Goal: Information Seeking & Learning: Learn about a topic

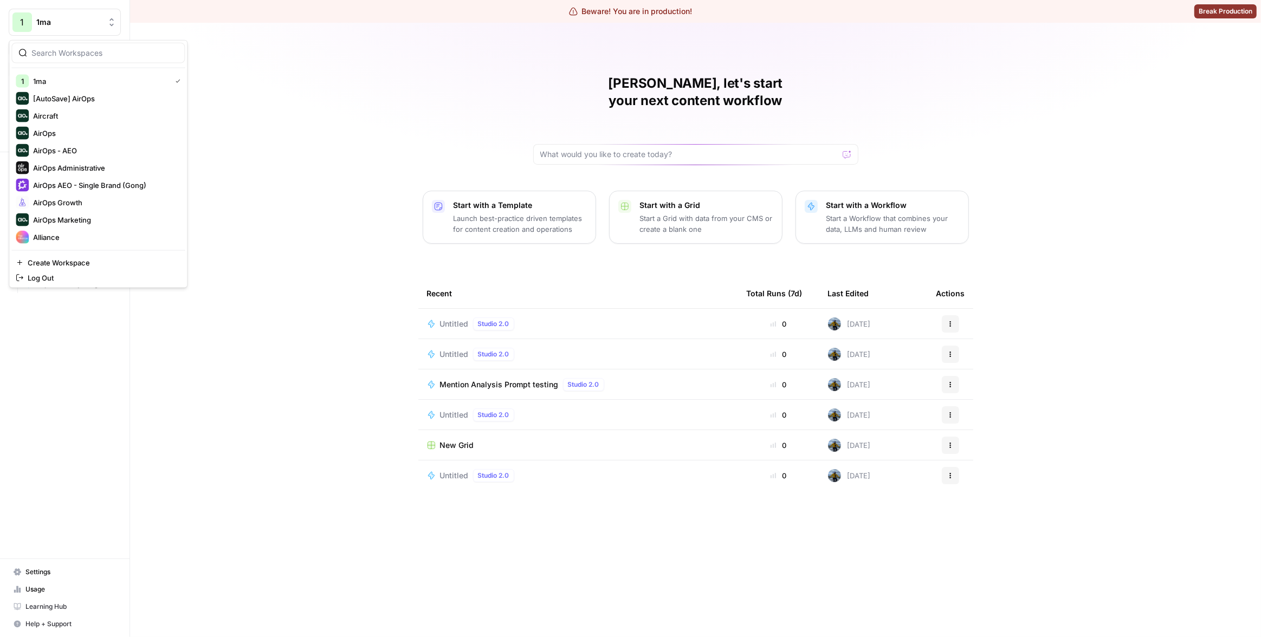
click at [70, 17] on span "1ma" at bounding box center [69, 22] width 66 height 11
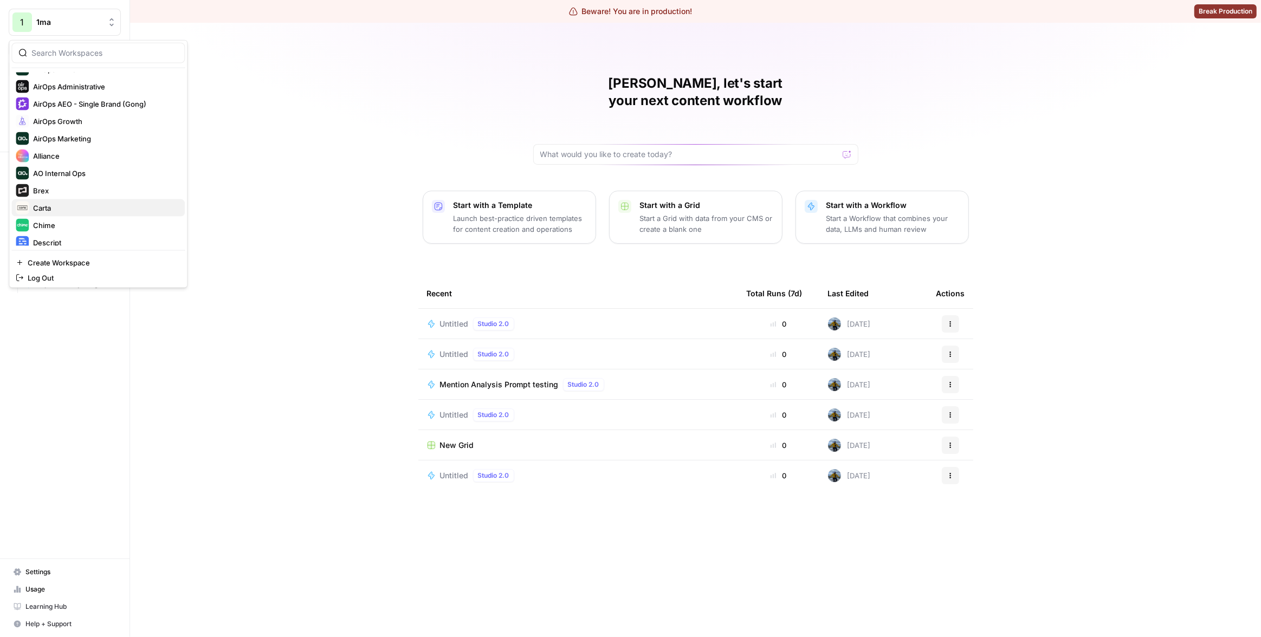
click at [54, 208] on span "Carta" at bounding box center [104, 208] width 143 height 11
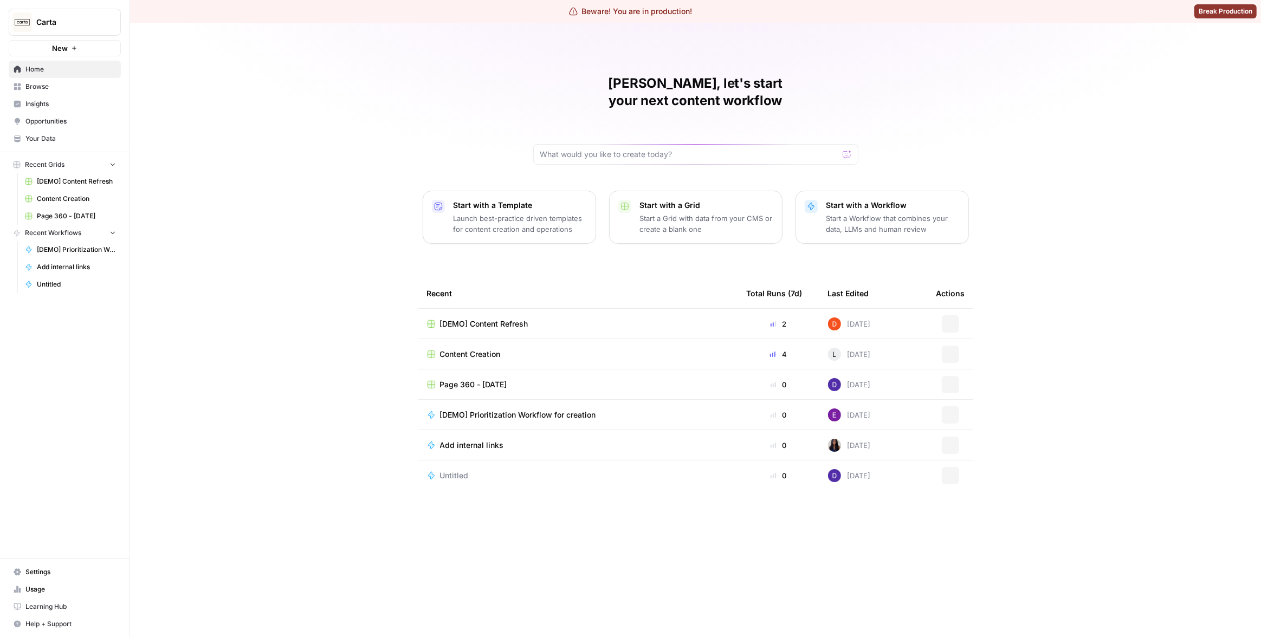
click at [69, 107] on span "Insights" at bounding box center [70, 104] width 90 height 10
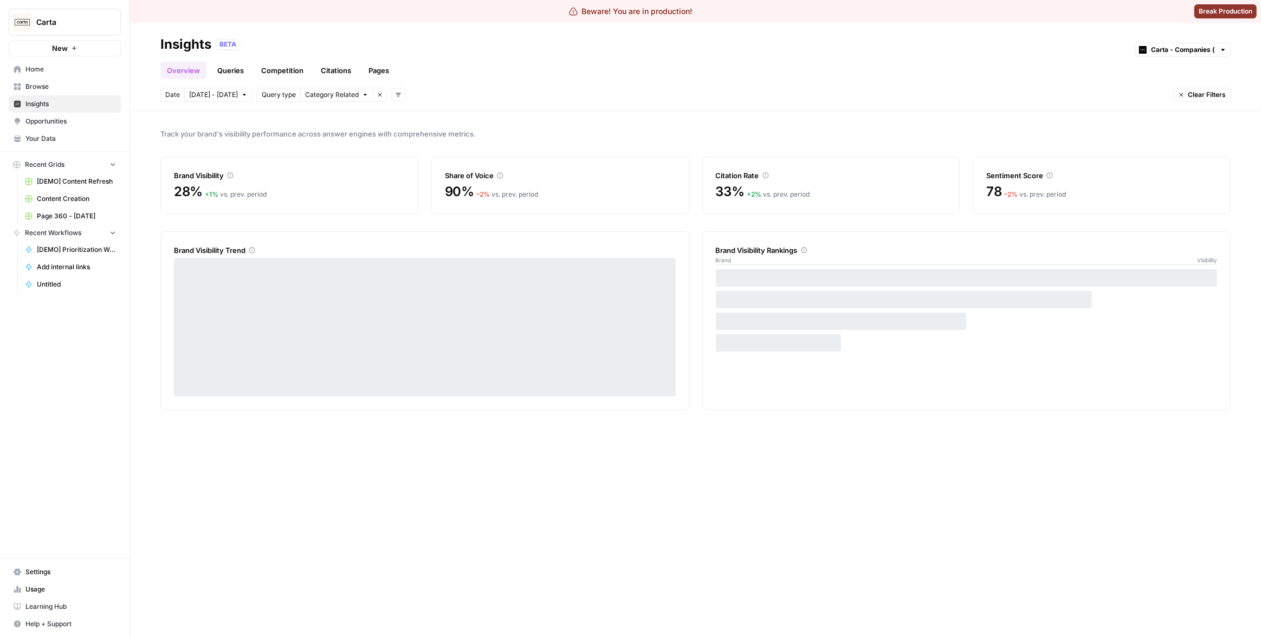
click at [242, 72] on link "Queries" at bounding box center [231, 70] width 40 height 17
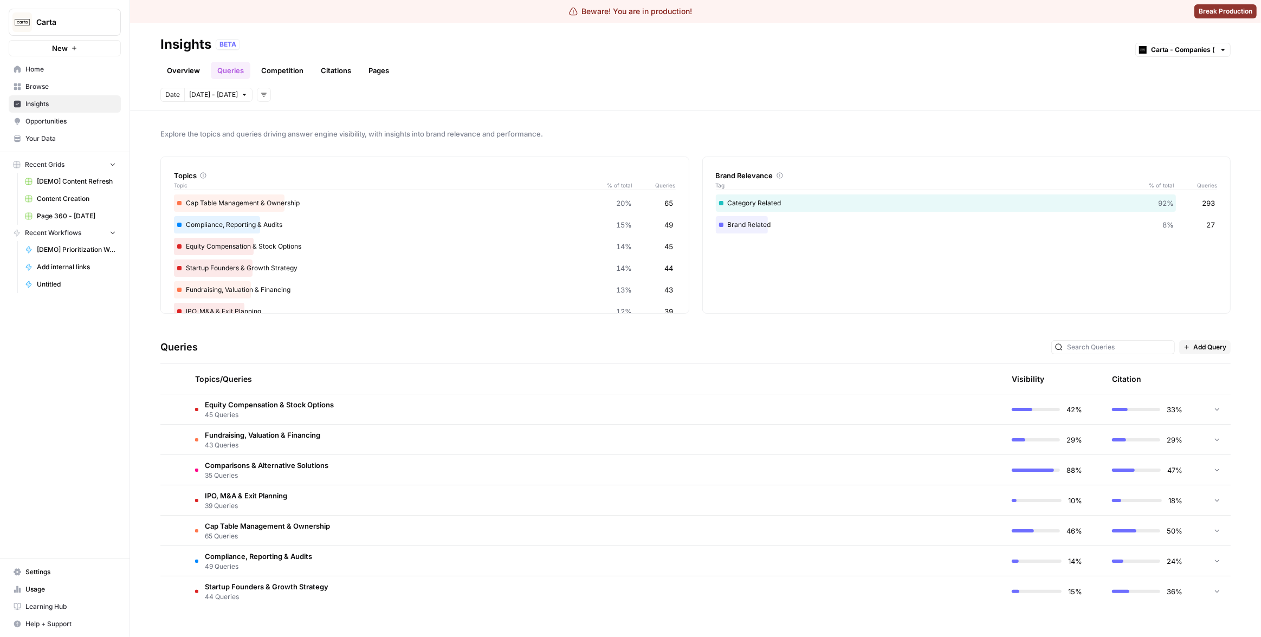
click at [259, 94] on button "Add filters" at bounding box center [264, 95] width 14 height 14
click at [320, 101] on div "Date Oct 2 - Oct 8 Add filters" at bounding box center [695, 95] width 1070 height 14
click at [634, 98] on div "Date Oct 2 - Oct 8 Add filters" at bounding box center [695, 95] width 1070 height 14
click at [171, 73] on link "Overview" at bounding box center [183, 70] width 46 height 17
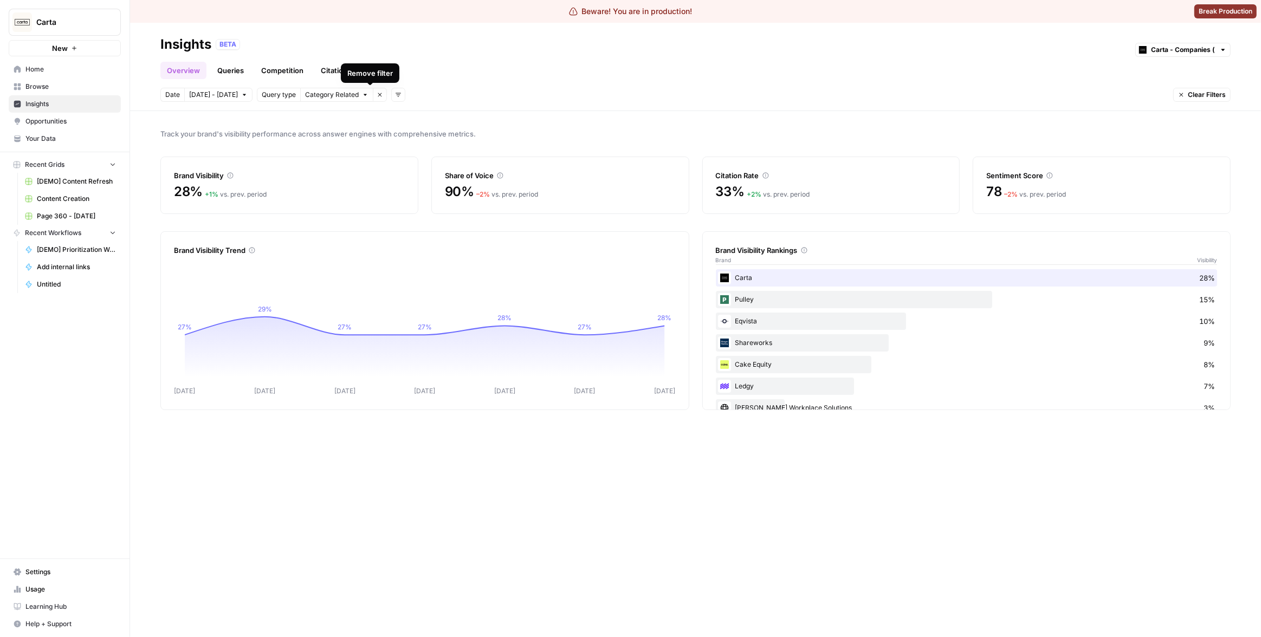
click at [397, 91] on div "Date Oct 2 - Oct 8 Query type Category Related Remove filter Add filters Clear …" at bounding box center [695, 95] width 1070 height 14
click at [394, 92] on button "Add filters" at bounding box center [398, 95] width 14 height 14
click at [426, 111] on div "Topic" at bounding box center [406, 118] width 41 height 15
click at [424, 112] on button "Topic" at bounding box center [406, 118] width 41 height 15
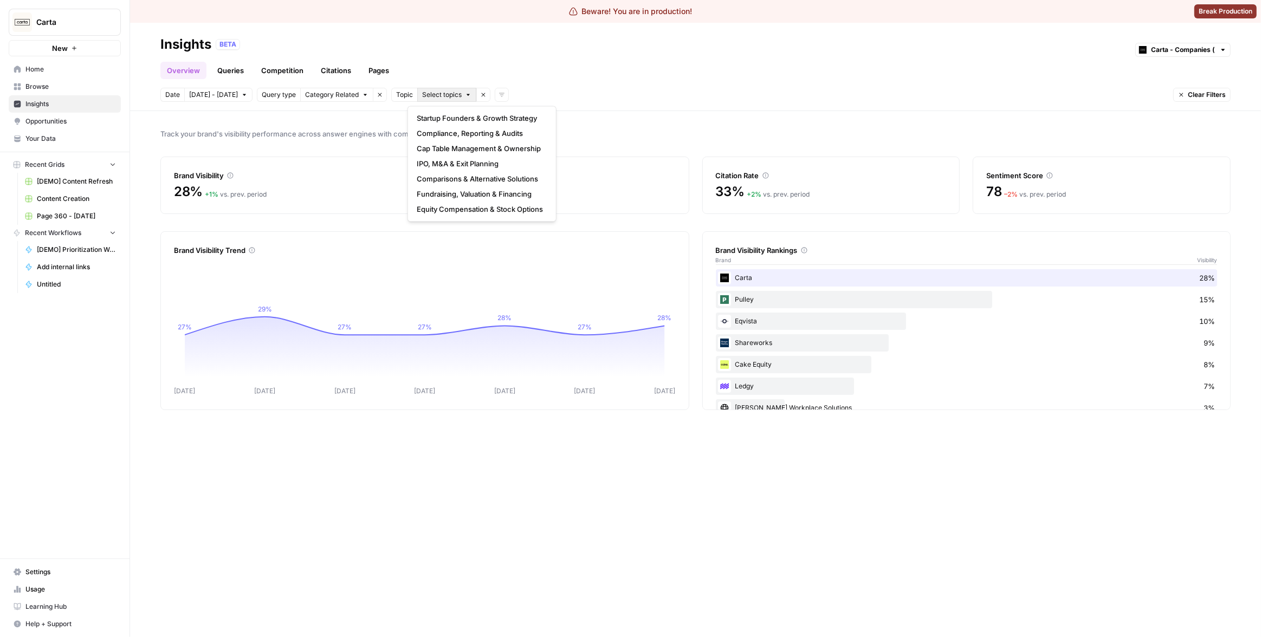
click at [438, 92] on span "Select topics" at bounding box center [442, 95] width 40 height 10
click at [440, 134] on span "Compliance, Reporting & Audits" at bounding box center [480, 133] width 126 height 11
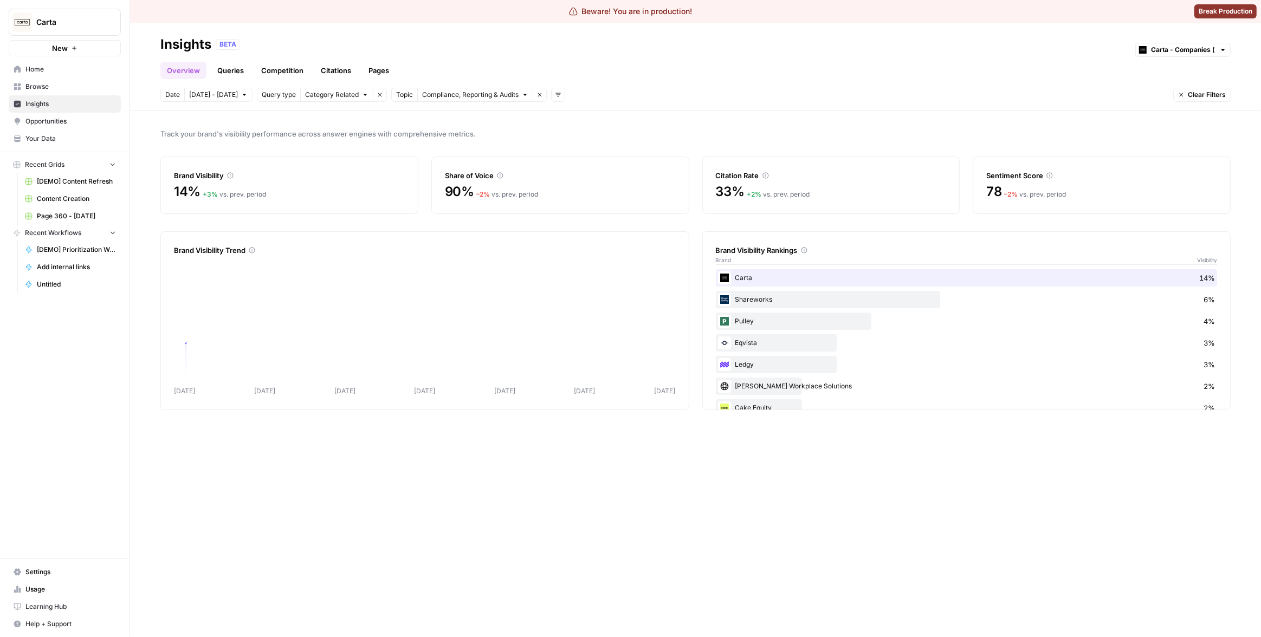
click at [410, 129] on span "Track your brand's visibility performance across answer engines with comprehens…" at bounding box center [695, 133] width 1070 height 11
click at [233, 75] on link "Queries" at bounding box center [231, 70] width 40 height 17
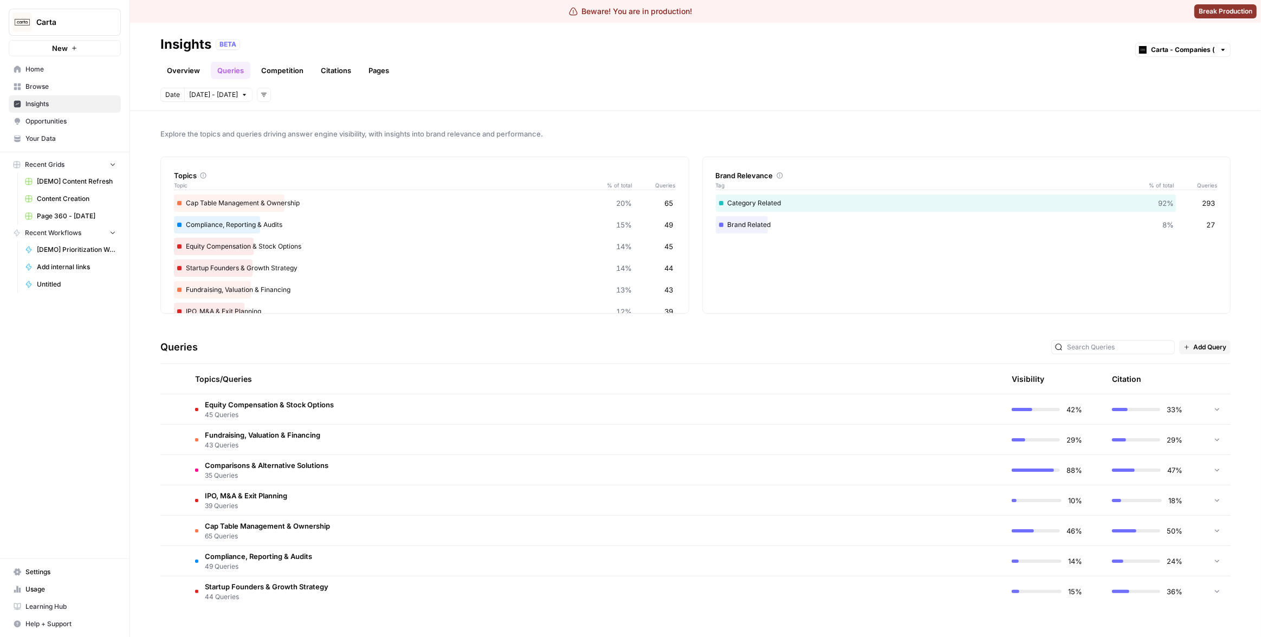
click at [336, 152] on div "Explore the topics and queries driving answer engine visibility, with insights …" at bounding box center [695, 374] width 1131 height 526
click at [854, 412] on td "Equity Compensation & Stock Options 45 Queries" at bounding box center [543, 409] width 714 height 30
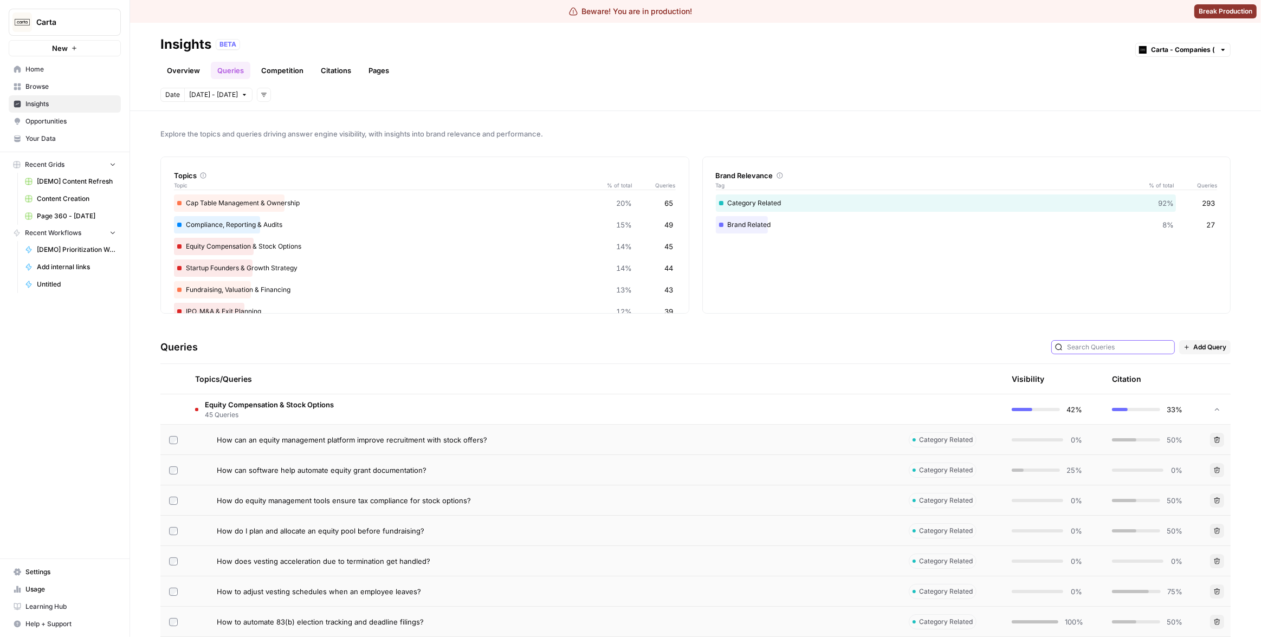
click at [1144, 349] on input "text" at bounding box center [1119, 347] width 104 height 11
type input "equity"
click at [196, 72] on link "Overview" at bounding box center [183, 70] width 46 height 17
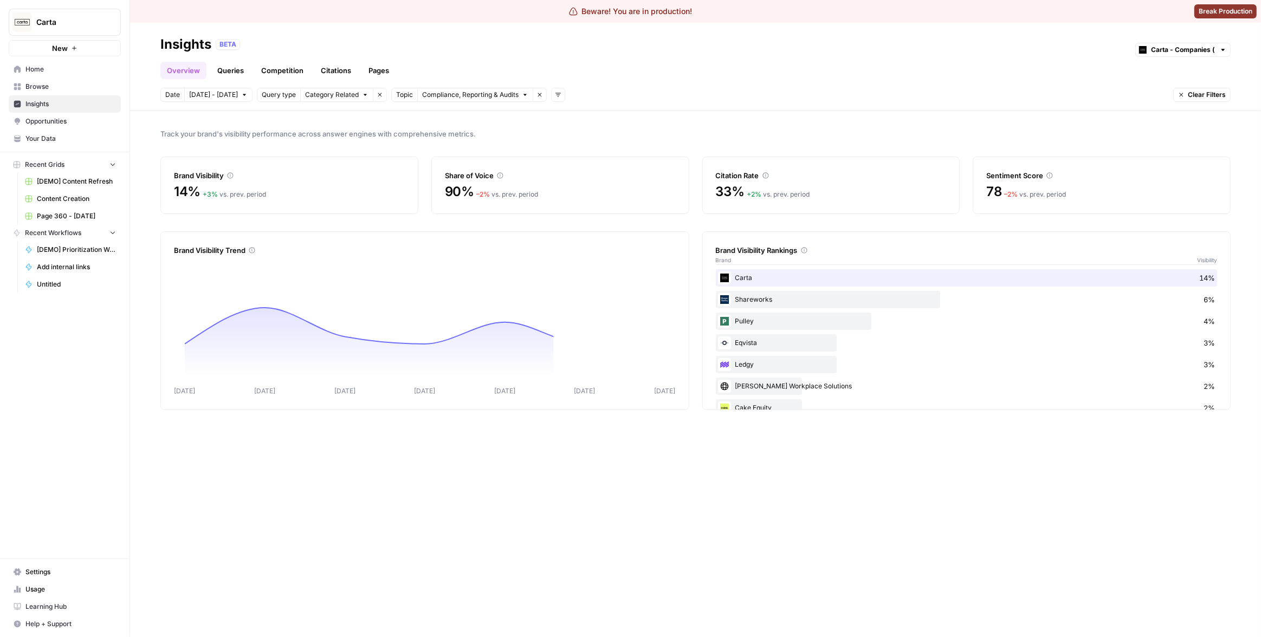
click at [219, 70] on link "Queries" at bounding box center [231, 70] width 40 height 17
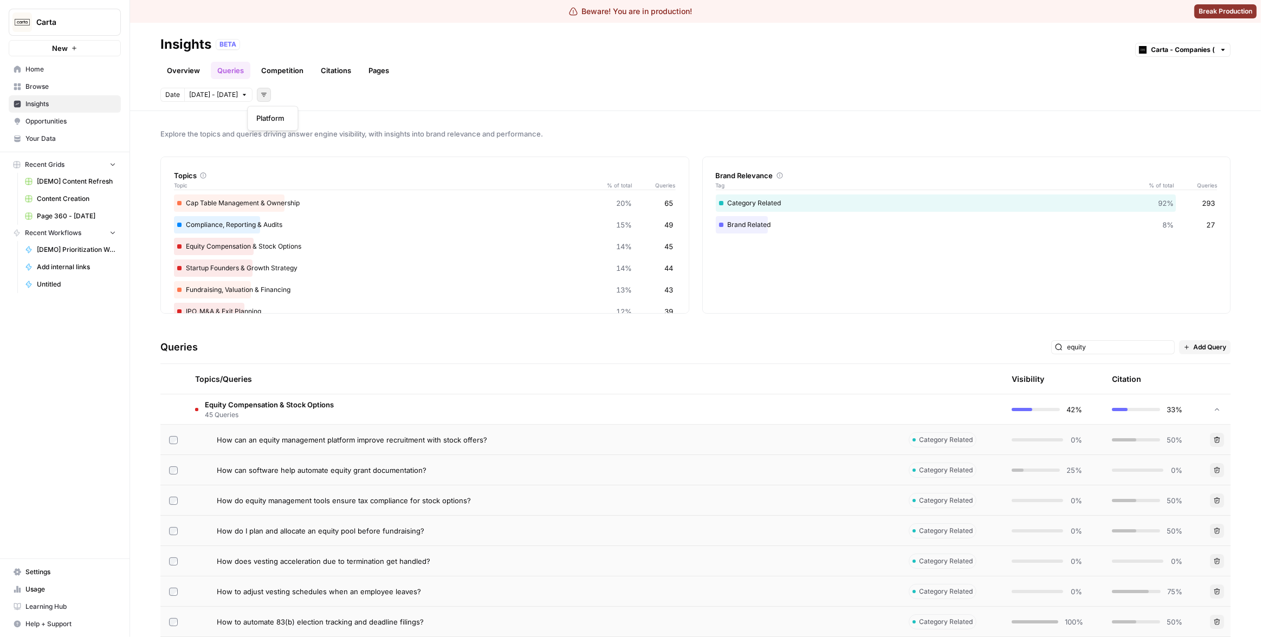
click at [261, 95] on icon "button" at bounding box center [264, 95] width 7 height 7
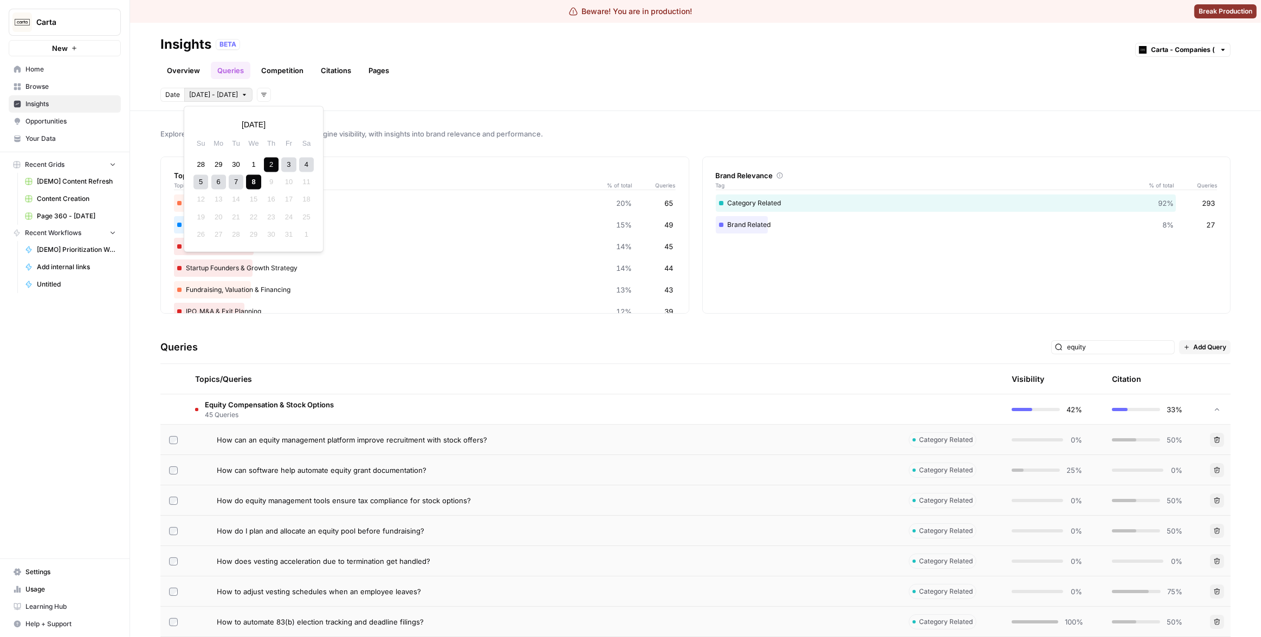
click at [241, 96] on icon "button" at bounding box center [244, 95] width 7 height 7
click at [261, 94] on icon "button" at bounding box center [263, 95] width 5 height 4
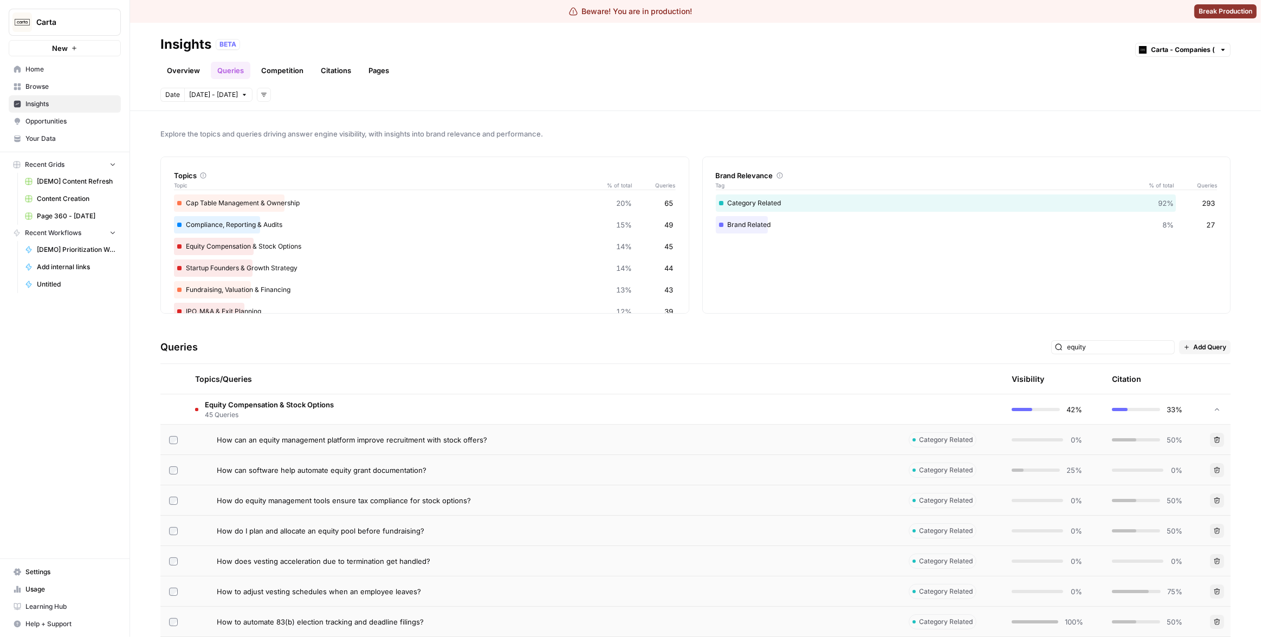
click at [438, 94] on div "Date Oct 2 - Oct 8 Add filters" at bounding box center [695, 95] width 1070 height 14
click at [204, 176] on icon at bounding box center [203, 175] width 7 height 7
click at [187, 71] on link "Overview" at bounding box center [183, 70] width 46 height 17
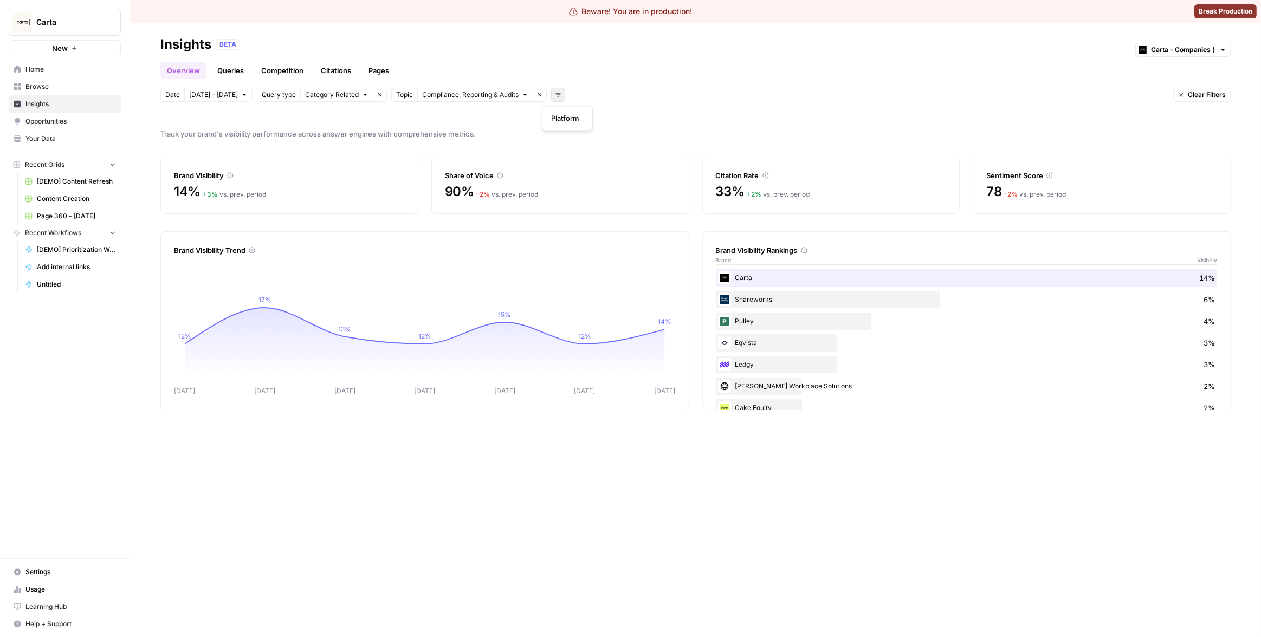
click at [555, 95] on icon "button" at bounding box center [558, 95] width 7 height 7
click at [575, 118] on span "Platform" at bounding box center [565, 118] width 28 height 11
click at [642, 95] on icon "button" at bounding box center [645, 95] width 7 height 7
click at [628, 119] on span "Gemini" at bounding box center [625, 118] width 54 height 11
click at [631, 96] on icon "button" at bounding box center [634, 95] width 7 height 7
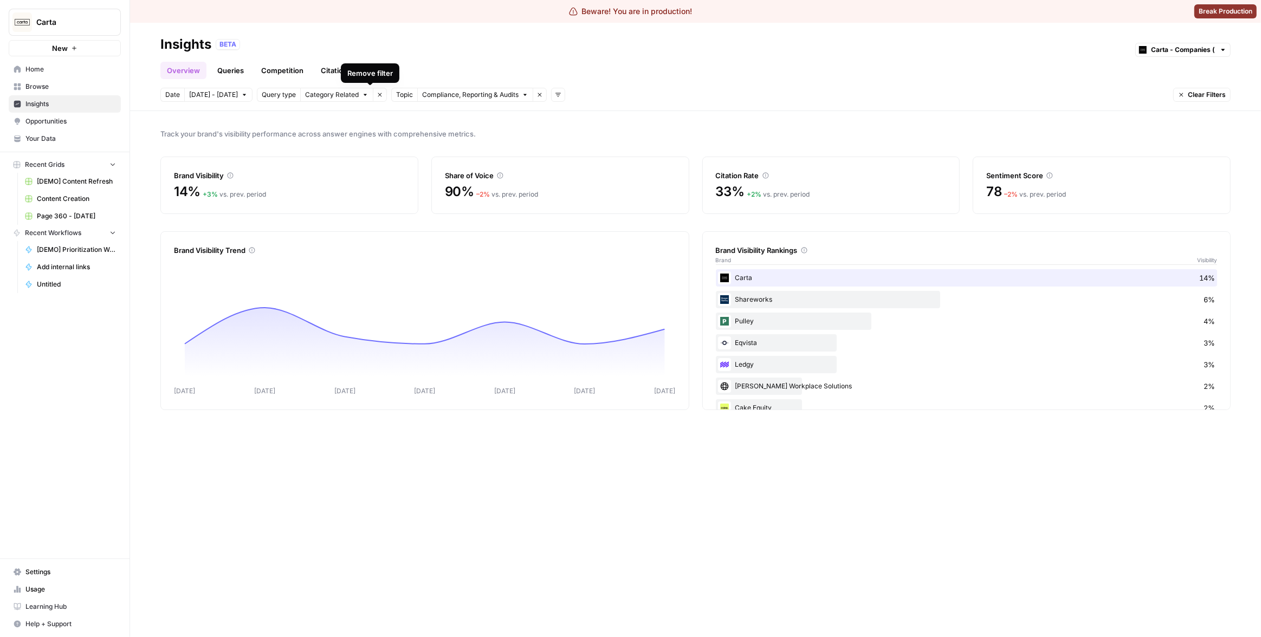
click at [378, 95] on icon "button" at bounding box center [380, 95] width 4 height 4
click at [522, 107] on header "Insights BETA Carta - Companies (cap table) Overview Queries Competition Citati…" at bounding box center [695, 67] width 1131 height 88
click at [420, 98] on icon "button" at bounding box center [423, 95] width 7 height 7
click at [1103, 126] on div "Track your brand's visibility performance across answer engines with comprehens…" at bounding box center [695, 374] width 1131 height 526
click at [272, 73] on link "Competition" at bounding box center [282, 70] width 55 height 17
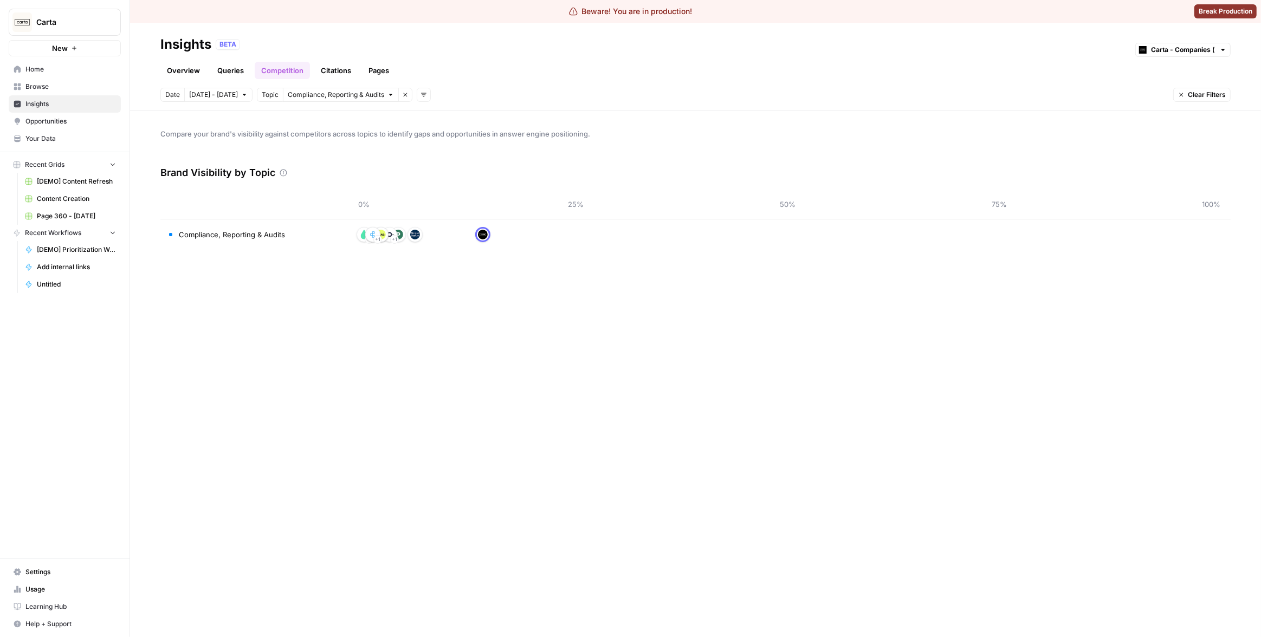
click at [346, 73] on link "Citations" at bounding box center [335, 70] width 43 height 17
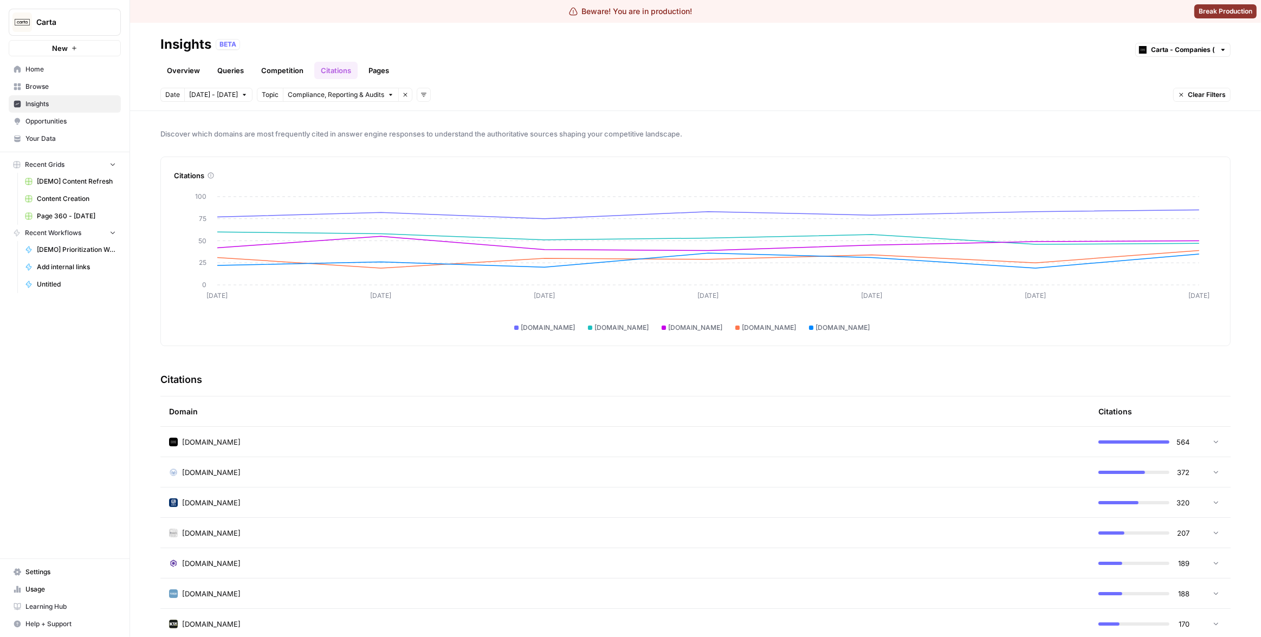
click at [829, 445] on div "carta.com" at bounding box center [625, 442] width 912 height 11
click at [227, 67] on link "Queries" at bounding box center [231, 70] width 40 height 17
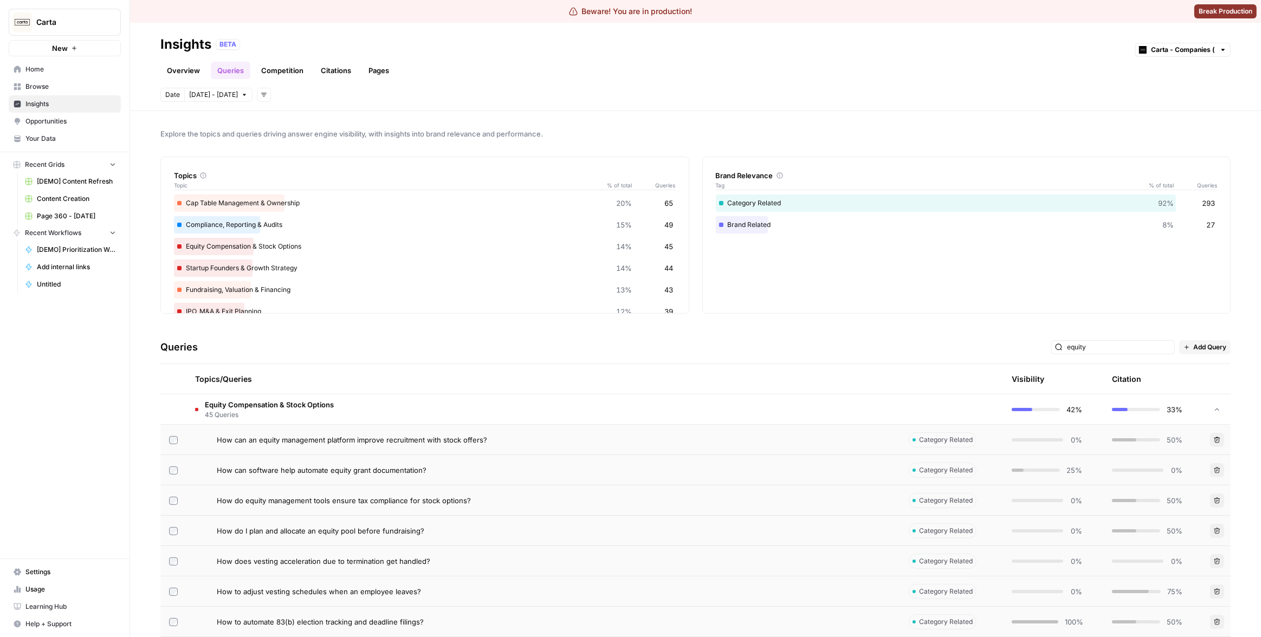
click at [306, 449] on td "How can an equity management platform improve recruitment with stock offers?" at bounding box center [543, 440] width 714 height 30
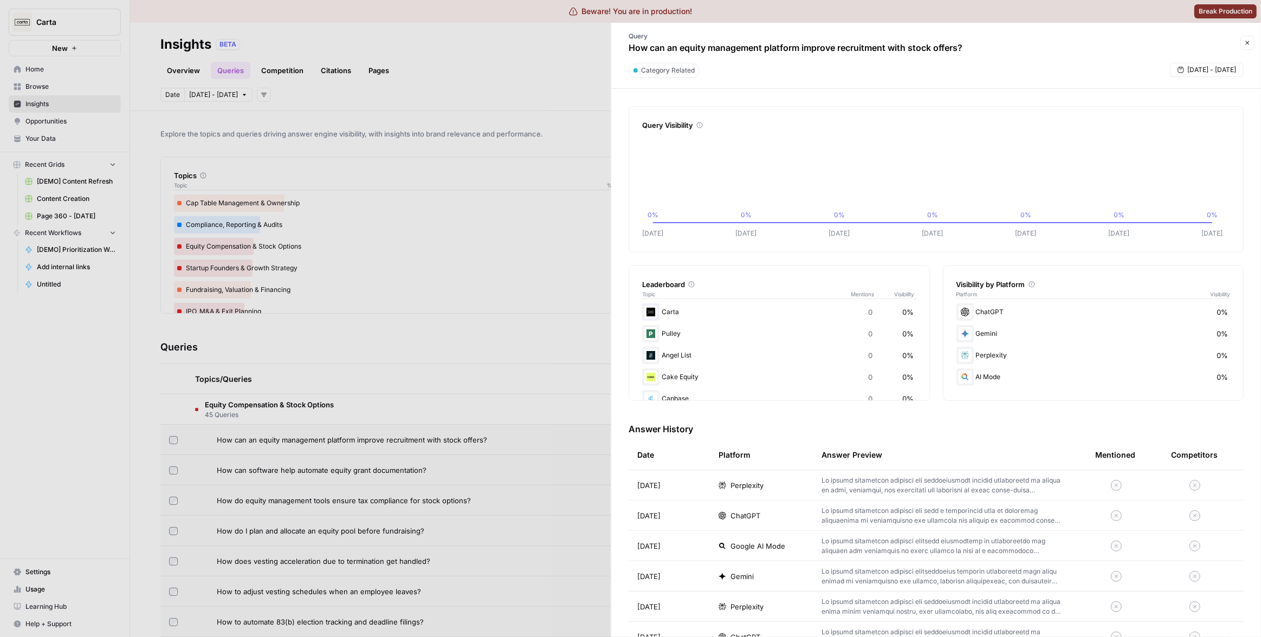
click at [466, 360] on div at bounding box center [630, 318] width 1261 height 637
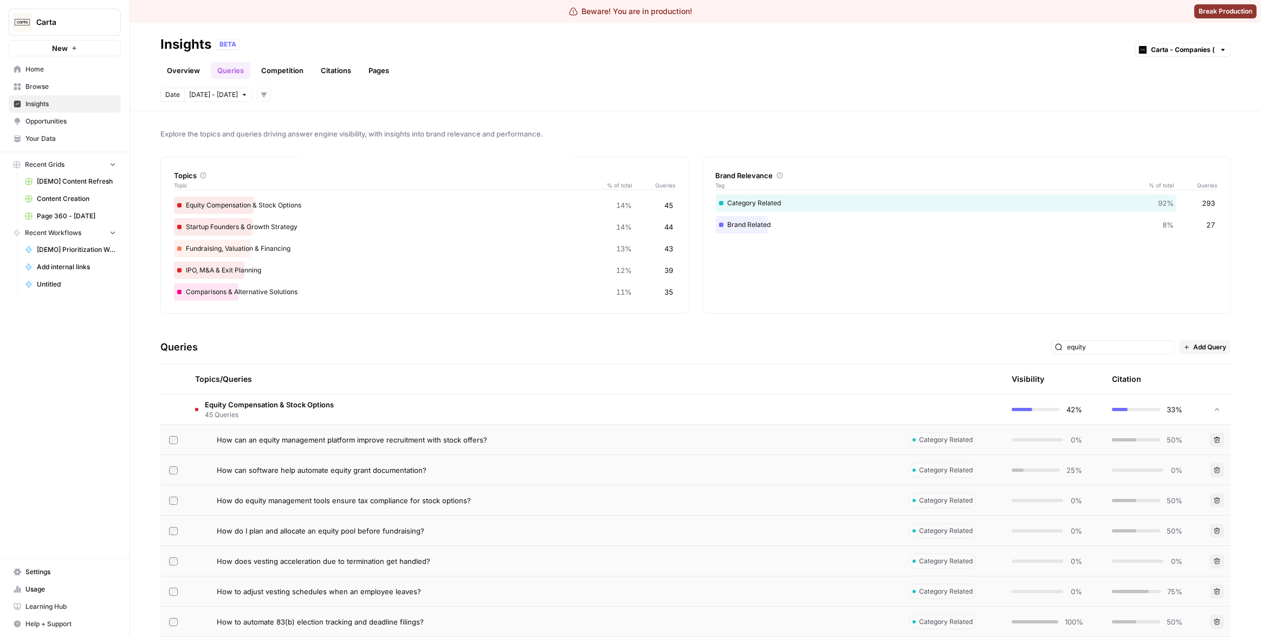
click at [426, 395] on td "Equity Compensation & Stock Options 45 Queries" at bounding box center [543, 409] width 714 height 30
click at [917, 385] on th at bounding box center [951, 379] width 103 height 30
click at [1124, 371] on div "Citation" at bounding box center [1126, 379] width 29 height 30
click at [1183, 344] on icon "button" at bounding box center [1186, 347] width 7 height 7
click at [853, 329] on div "Explore the topics and queries driving answer engine visibility, with insights …" at bounding box center [695, 374] width 1131 height 526
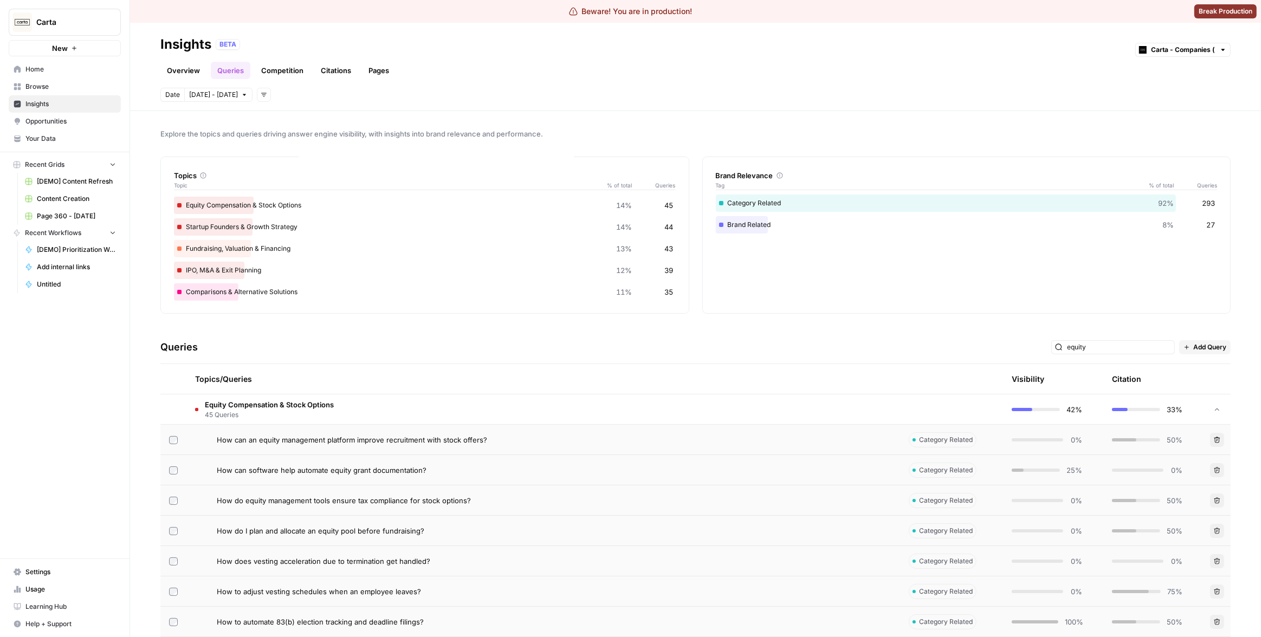
drag, startPoint x: 883, startPoint y: 381, endPoint x: 986, endPoint y: 379, distance: 103.0
click at [892, 382] on tr "Topics/Queries Visibility Citation" at bounding box center [695, 379] width 1070 height 30
click at [1020, 378] on div "Visibility" at bounding box center [1028, 379] width 33 height 11
drag, startPoint x: 1097, startPoint y: 381, endPoint x: 649, endPoint y: 367, distance: 447.7
click at [1094, 380] on tr "Topics/Queries Visibility Citation" at bounding box center [695, 379] width 1070 height 30
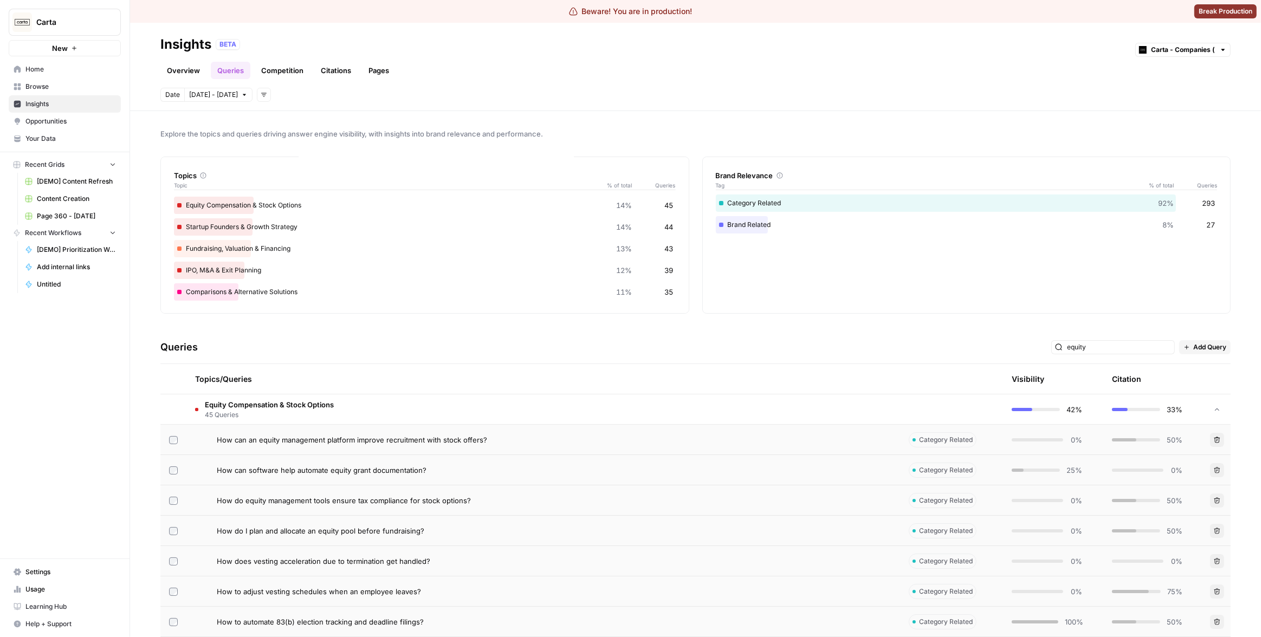
click at [276, 378] on div "Topics/Queries" at bounding box center [543, 379] width 696 height 30
click at [251, 393] on tr "Topics/Queries Visibility Citation" at bounding box center [695, 379] width 1070 height 30
click at [247, 404] on span "Equity Compensation & Stock Options" at bounding box center [269, 404] width 129 height 11
click at [235, 381] on div "Topics/Queries" at bounding box center [543, 379] width 696 height 30
click at [290, 419] on td "Equity Compensation & Stock Options 45 Queries" at bounding box center [543, 409] width 714 height 30
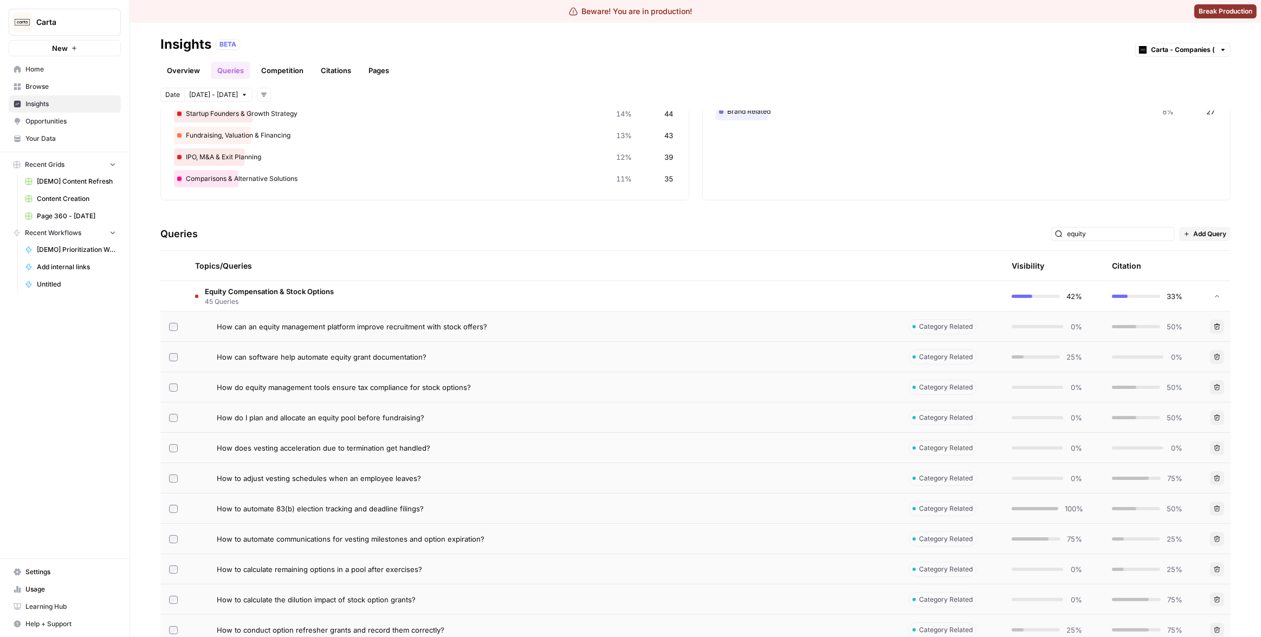
click at [402, 299] on td "Equity Compensation & Stock Options 45 Queries" at bounding box center [543, 296] width 714 height 30
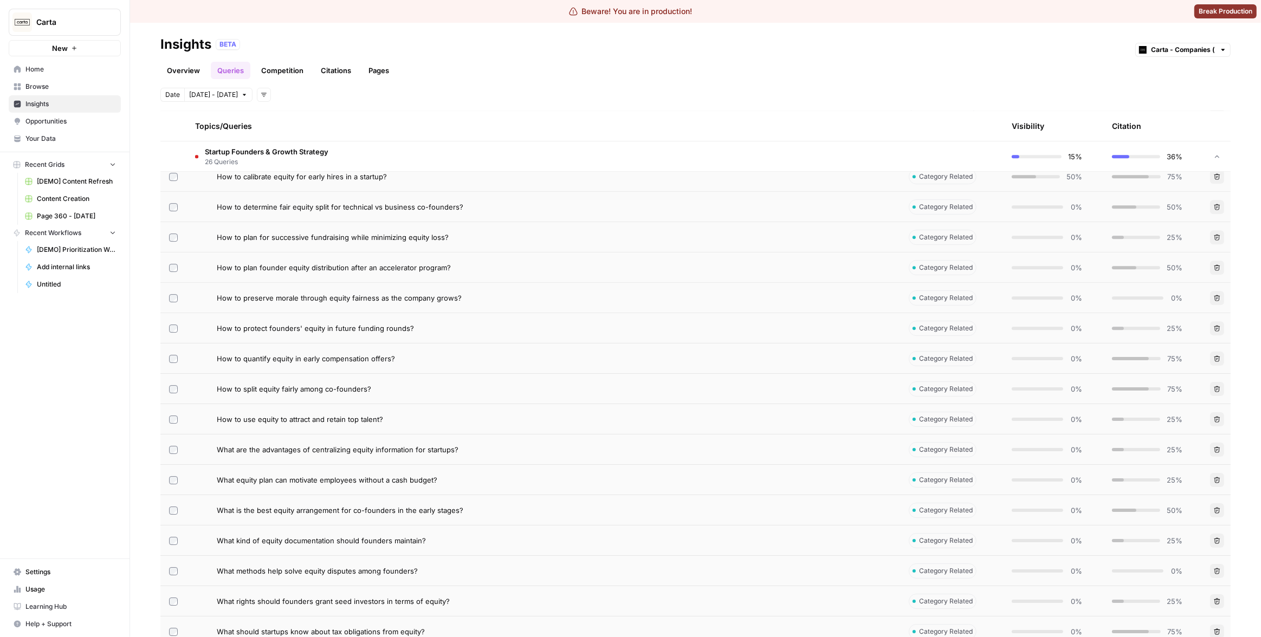
scroll to position [3604, 0]
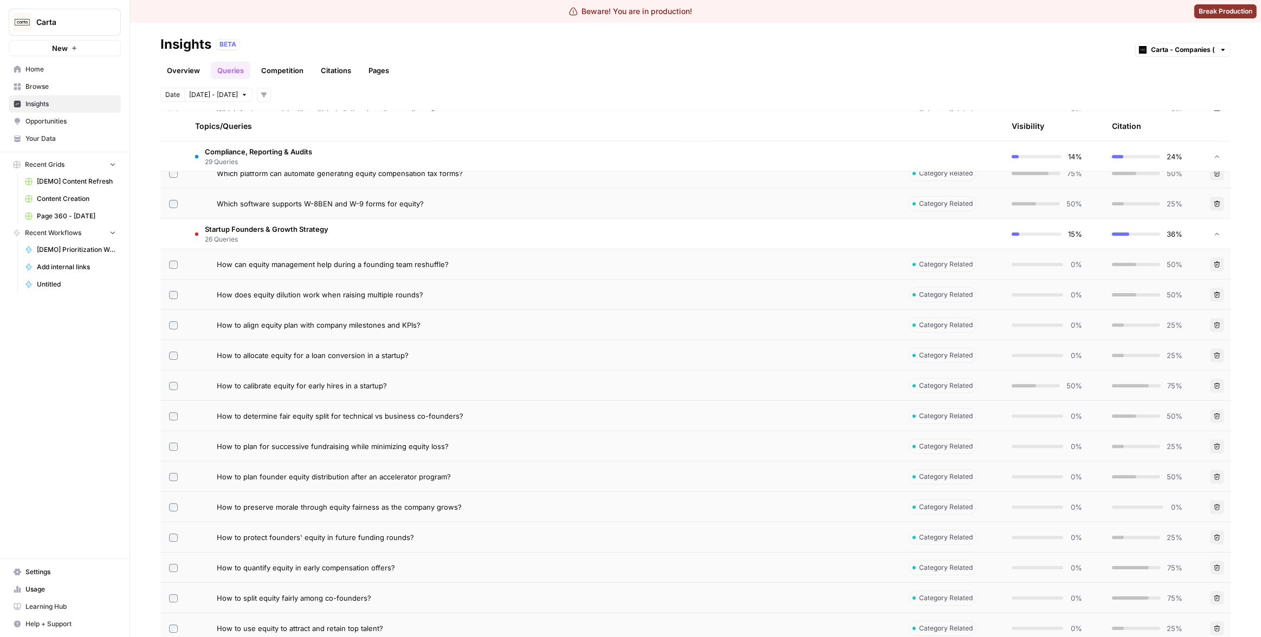
click at [346, 243] on td "Startup Founders & Growth Strategy 26 Queries" at bounding box center [543, 234] width 714 height 30
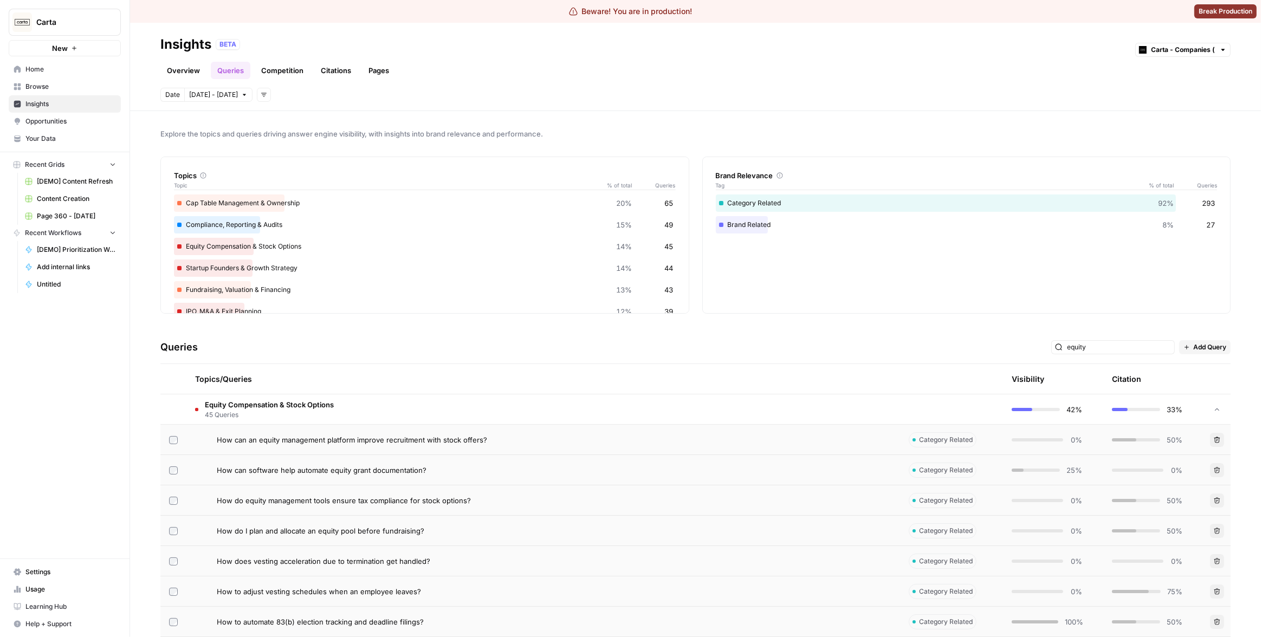
click at [413, 416] on td "Equity Compensation & Stock Options 45 Queries" at bounding box center [543, 409] width 714 height 30
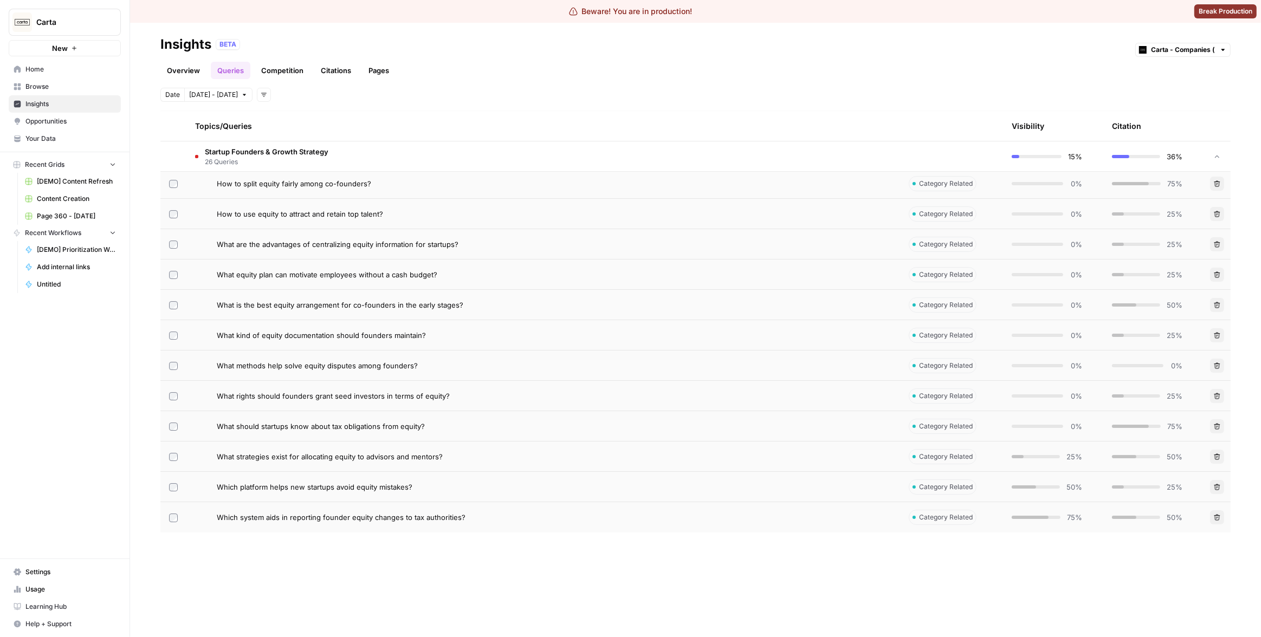
scroll to position [4021, 0]
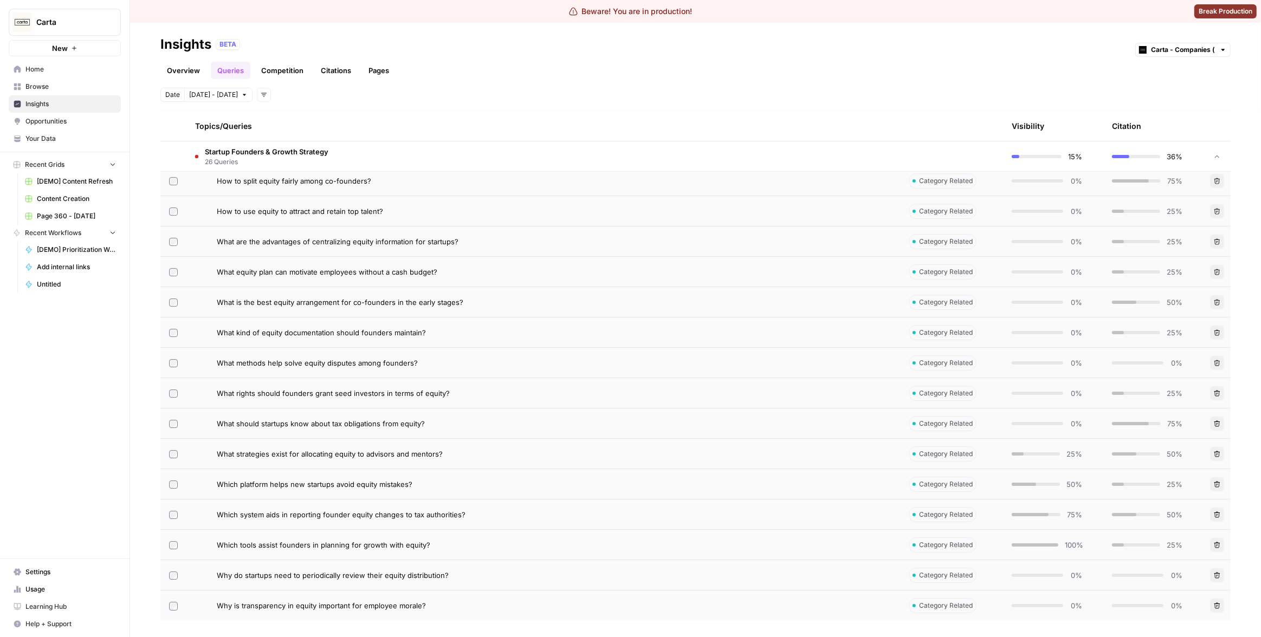
click at [280, 155] on span "Startup Founders & Growth Strategy" at bounding box center [267, 151] width 124 height 11
click at [184, 73] on link "Overview" at bounding box center [183, 70] width 46 height 17
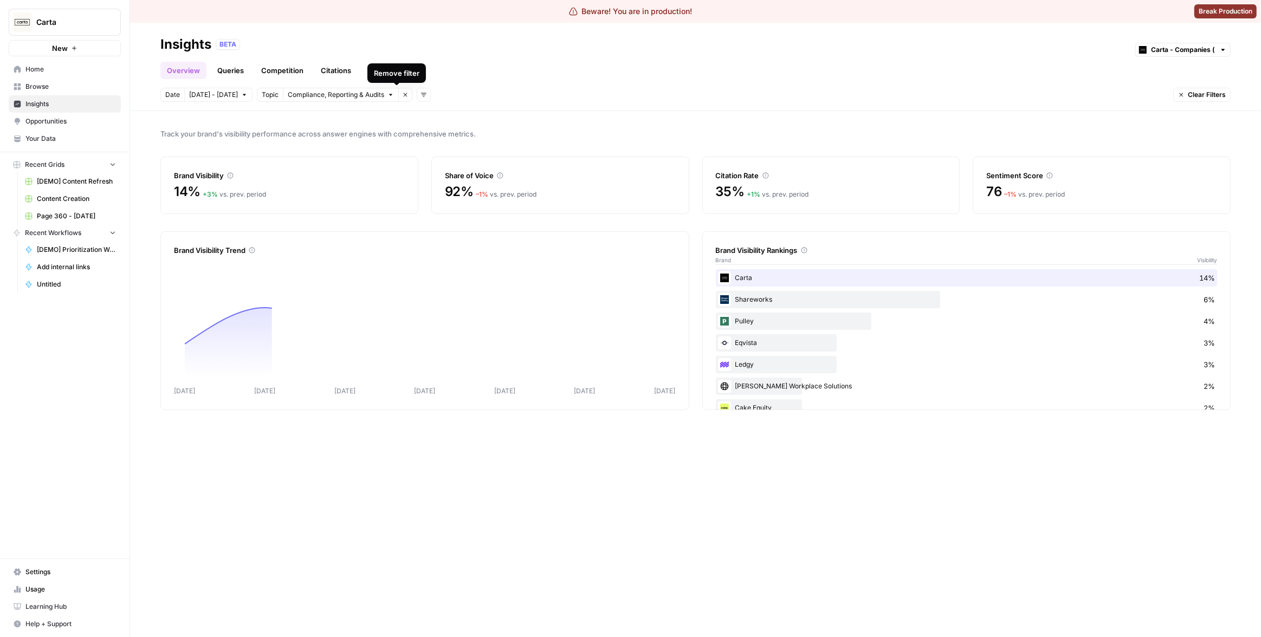
drag, startPoint x: 394, startPoint y: 93, endPoint x: 382, endPoint y: 92, distance: 12.6
click at [402, 93] on icon "button" at bounding box center [405, 95] width 7 height 7
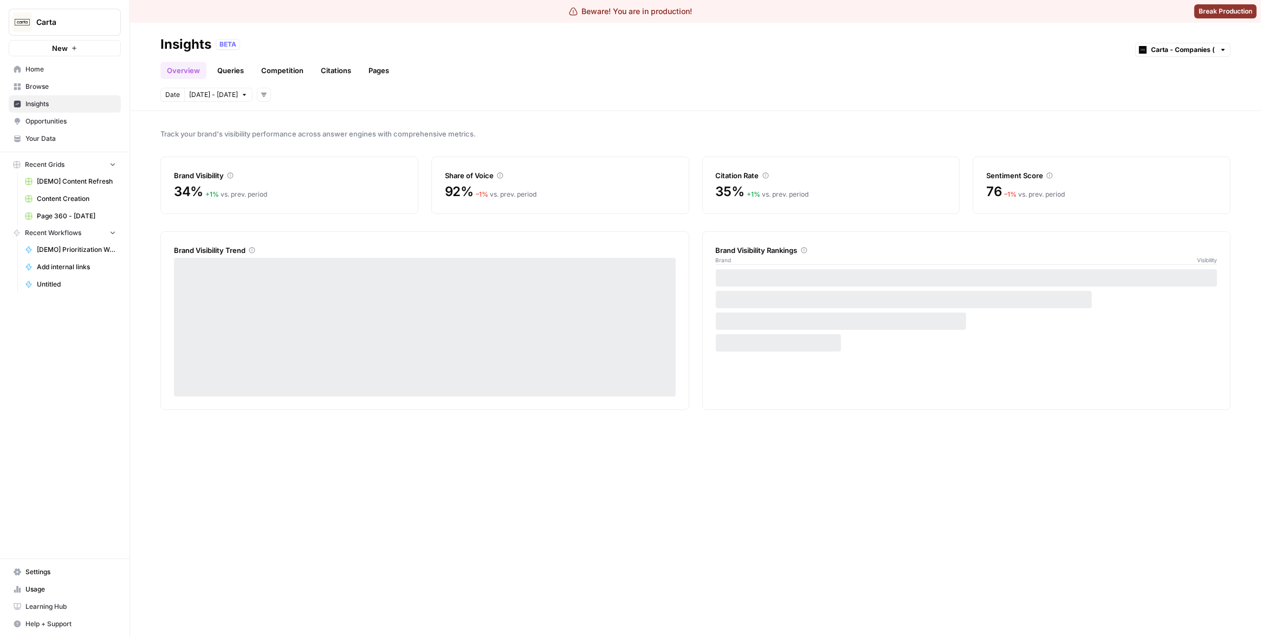
click at [231, 70] on link "Queries" at bounding box center [231, 70] width 40 height 17
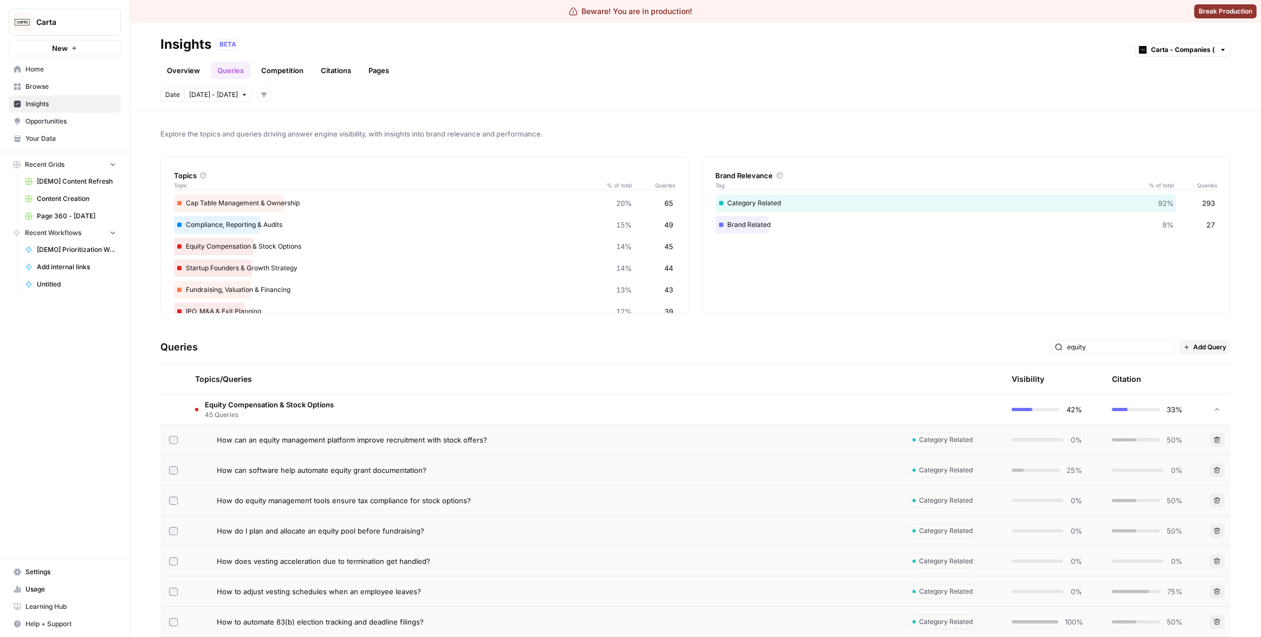
click at [332, 387] on div "Topics/Queries" at bounding box center [543, 379] width 696 height 30
drag, startPoint x: 245, startPoint y: 372, endPoint x: 239, endPoint y: 377, distance: 7.7
click at [245, 372] on div "Topics/Queries" at bounding box center [543, 379] width 696 height 30
click at [234, 425] on td "How can an equity management platform improve recruitment with stock offers?" at bounding box center [543, 440] width 714 height 30
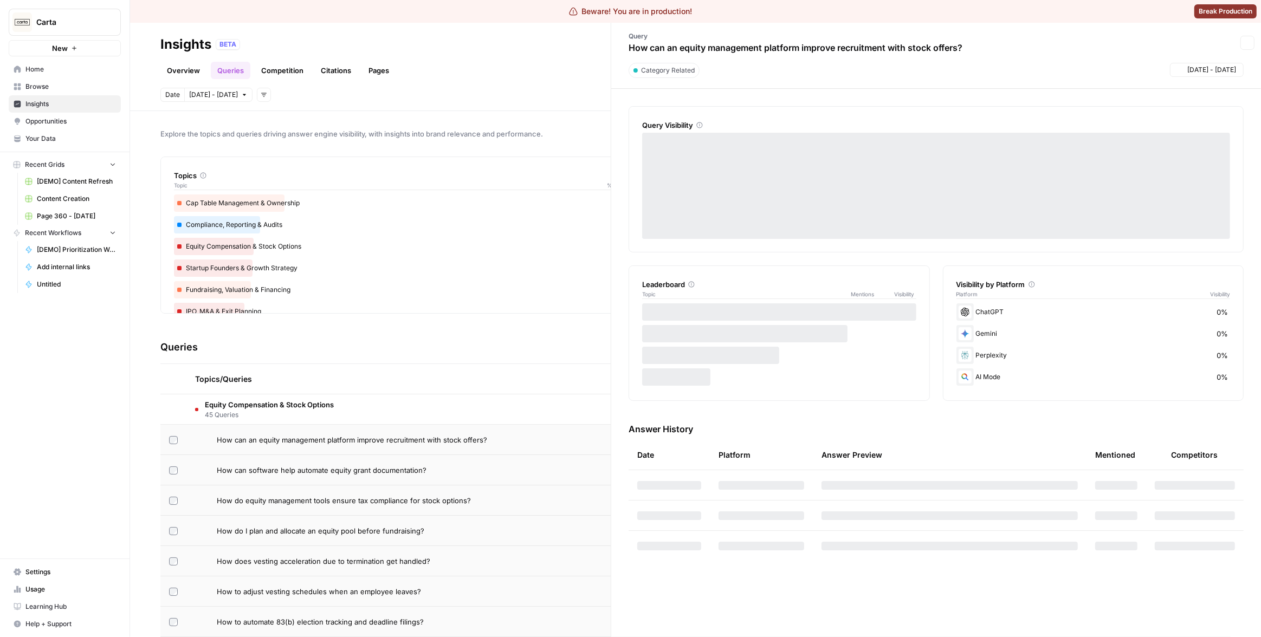
click at [242, 414] on div at bounding box center [630, 318] width 1261 height 637
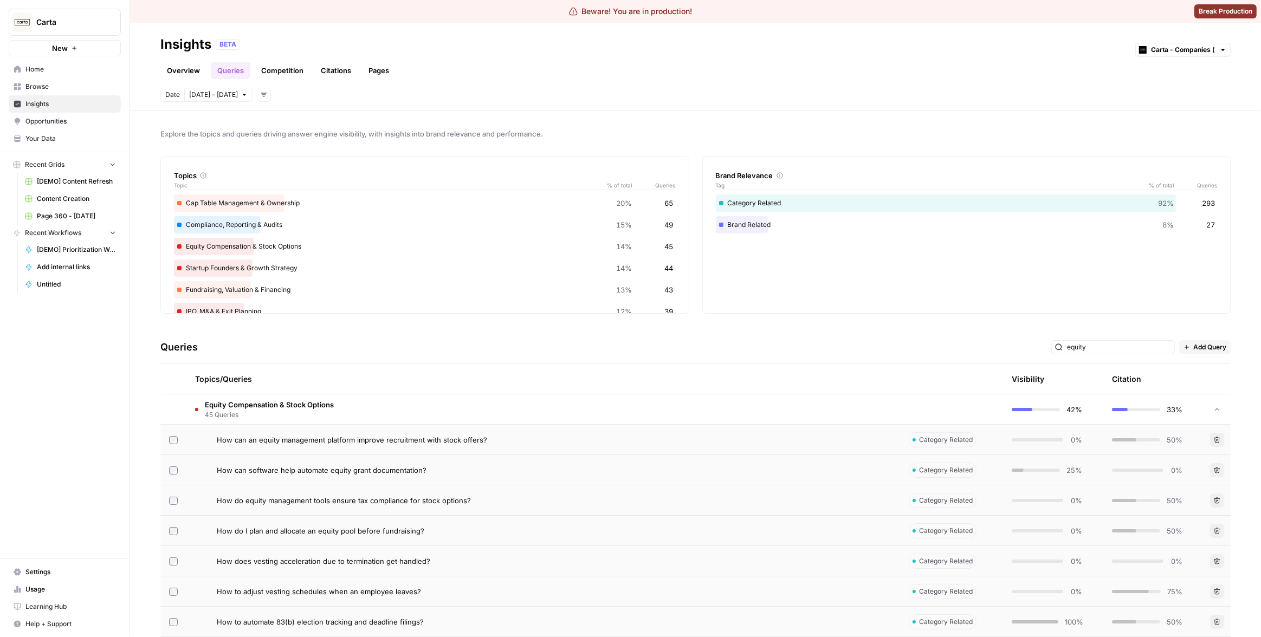
click at [256, 408] on span "Equity Compensation & Stock Options" at bounding box center [269, 404] width 129 height 11
click at [190, 405] on td "Equity Compensation & Stock Options 45 Queries" at bounding box center [543, 409] width 714 height 30
click at [326, 20] on div "Beware! You are in production! Break Production" at bounding box center [630, 11] width 1261 height 23
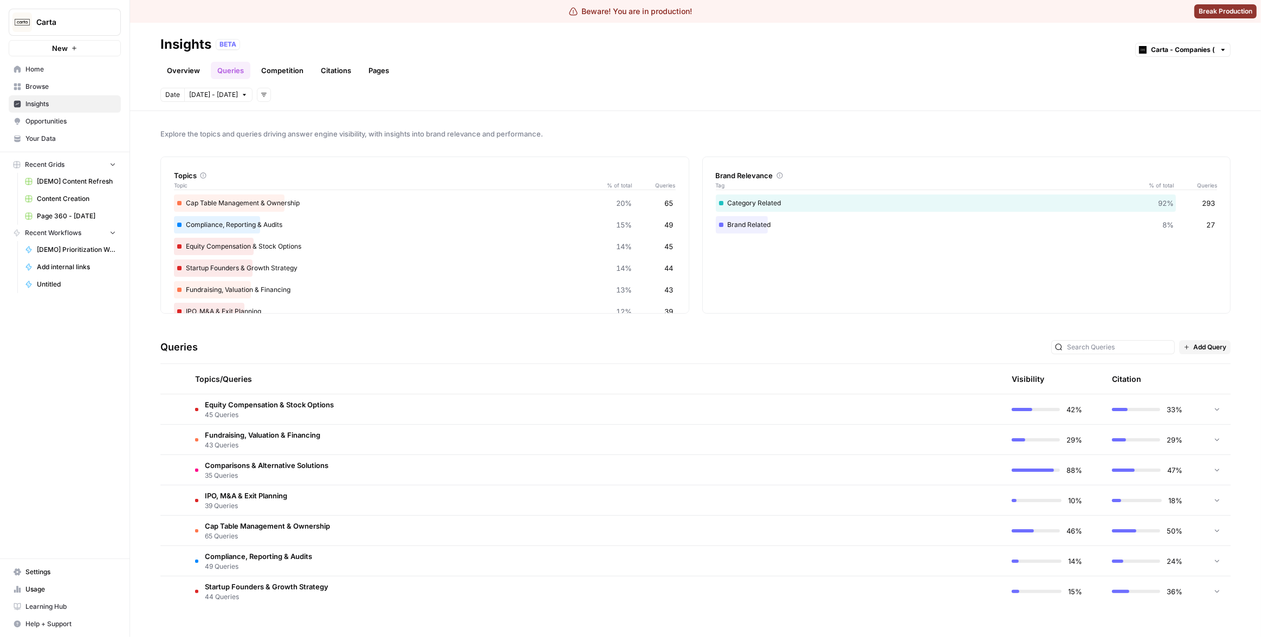
click at [452, 413] on td "Equity Compensation & Stock Options 45 Queries" at bounding box center [543, 409] width 714 height 30
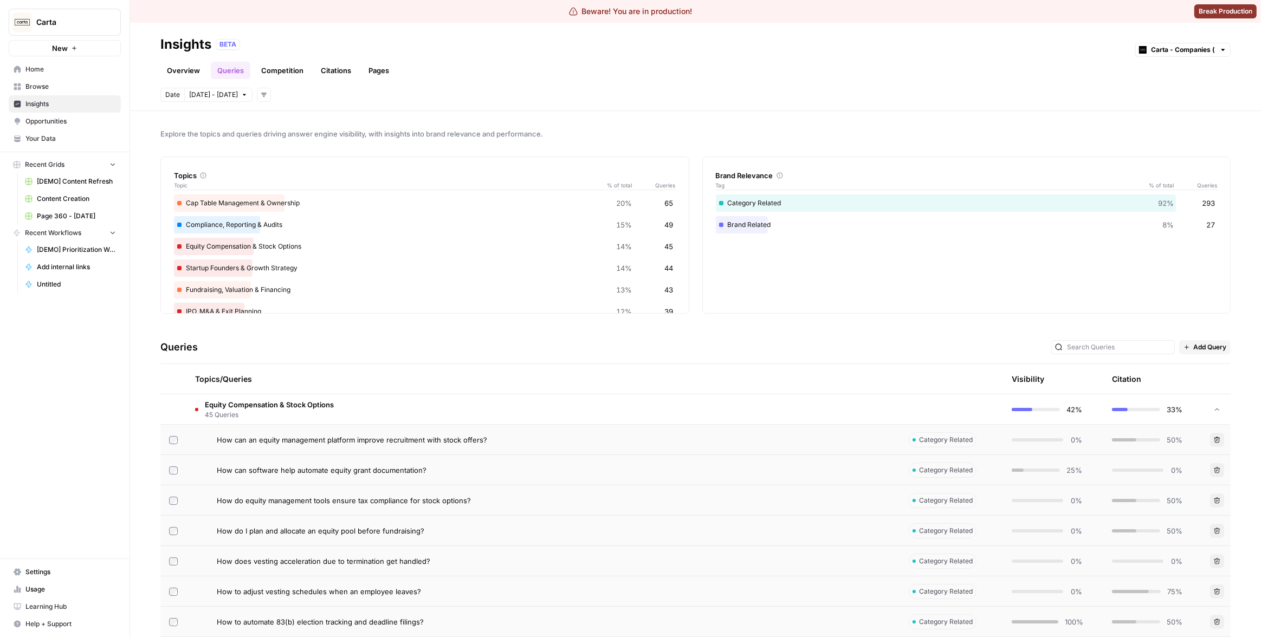
click at [452, 413] on td "Equity Compensation & Stock Options 45 Queries" at bounding box center [543, 409] width 714 height 30
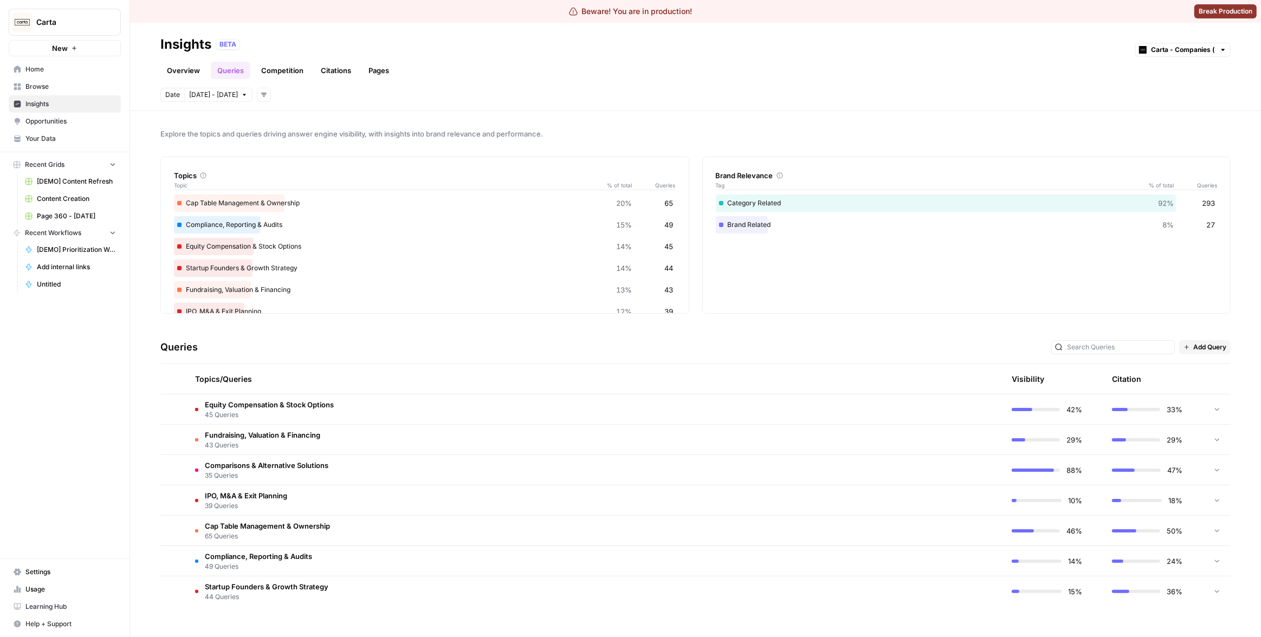
click at [437, 438] on td "Fundraising, Valuation & Financing 43 Queries" at bounding box center [543, 440] width 714 height 30
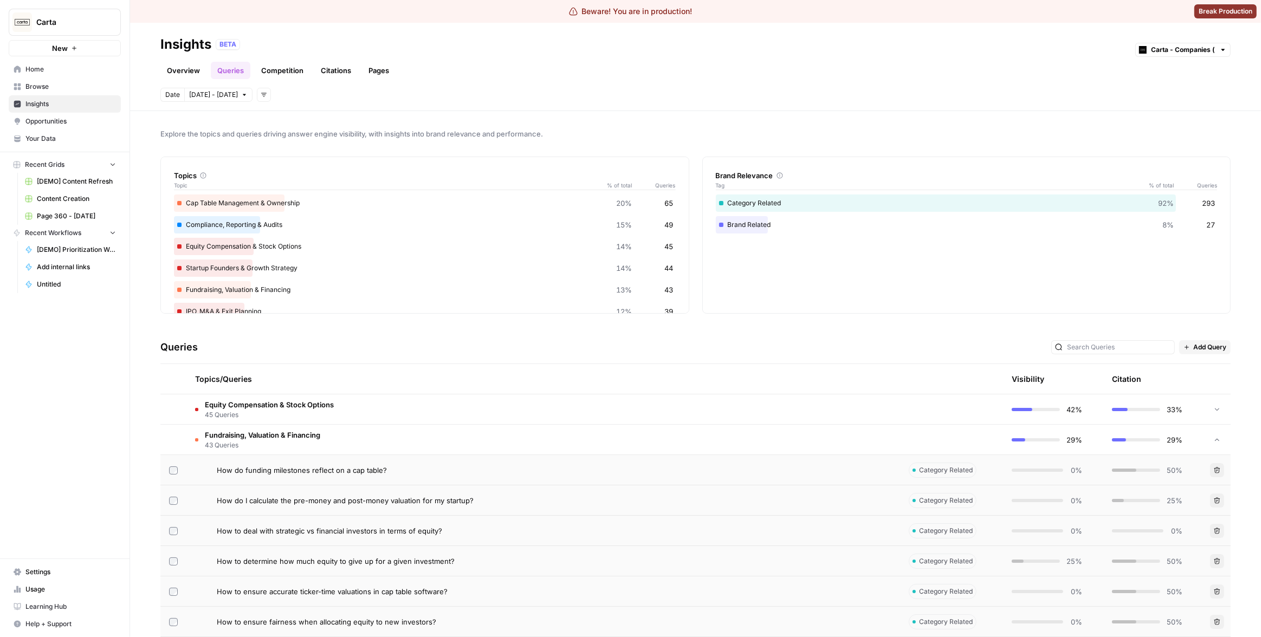
click at [437, 438] on td "Fundraising, Valuation & Financing 43 Queries" at bounding box center [543, 440] width 714 height 30
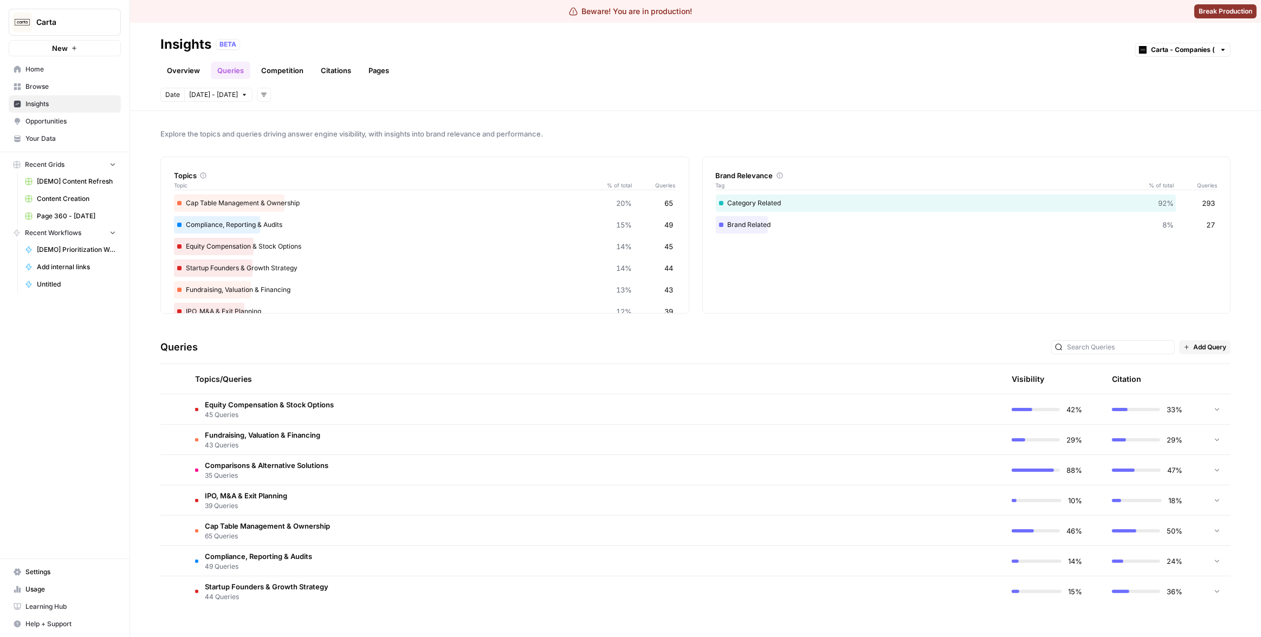
click at [261, 93] on icon "button" at bounding box center [264, 95] width 7 height 7
click at [326, 100] on div "Date Oct 2 - Oct 8 Add filters" at bounding box center [695, 95] width 1070 height 14
click at [181, 69] on link "Overview" at bounding box center [183, 70] width 46 height 17
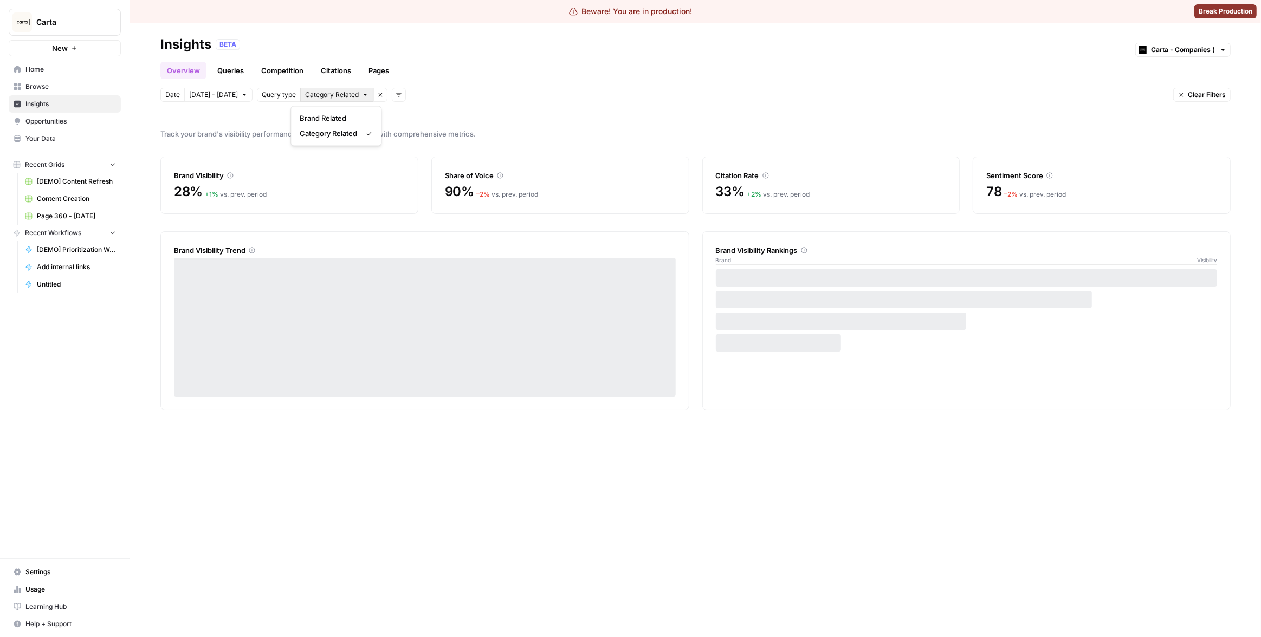
click at [314, 96] on span "Category Related" at bounding box center [332, 95] width 54 height 10
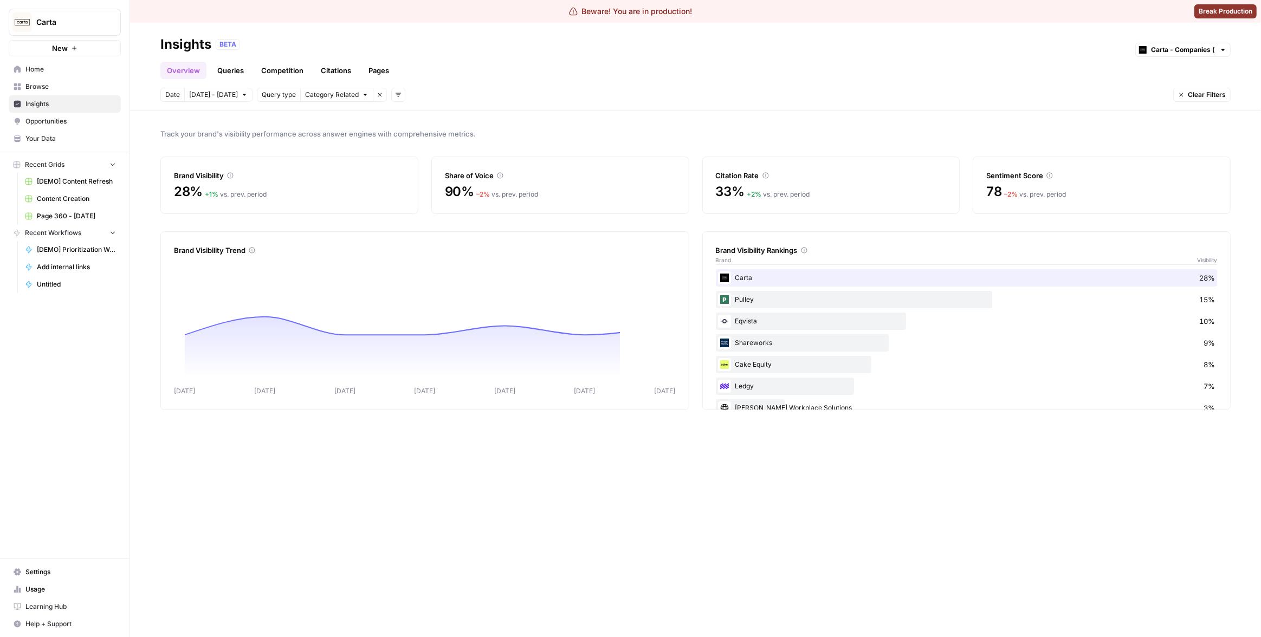
click at [327, 83] on header "Insights BETA Carta - Companies (cap table) Overview Queries Competition Citati…" at bounding box center [695, 67] width 1131 height 88
click at [373, 90] on button "Remove filter" at bounding box center [380, 95] width 14 height 14
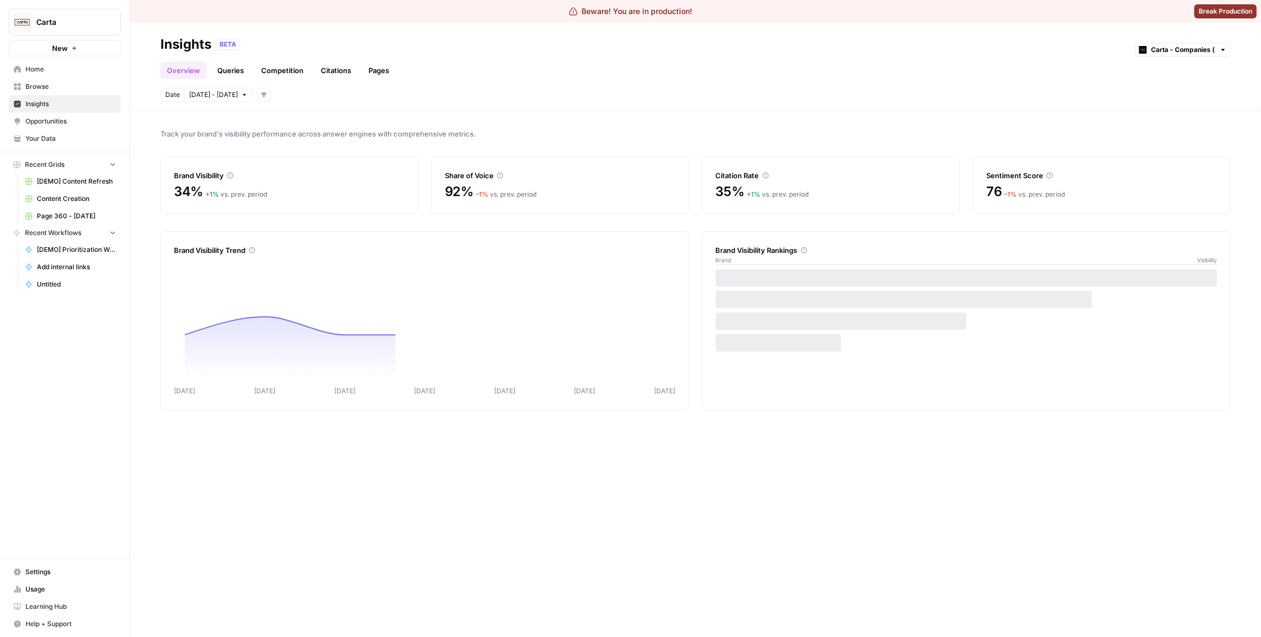
click at [261, 93] on icon "button" at bounding box center [263, 95] width 5 height 4
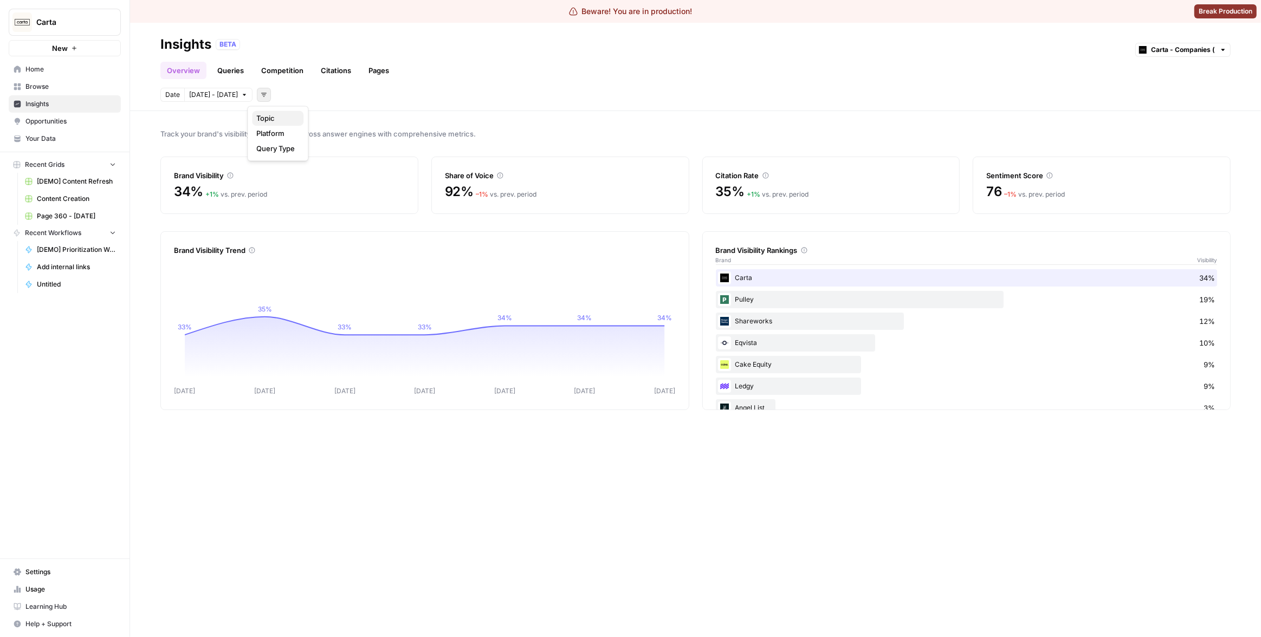
click at [276, 121] on span "Topic" at bounding box center [275, 118] width 38 height 11
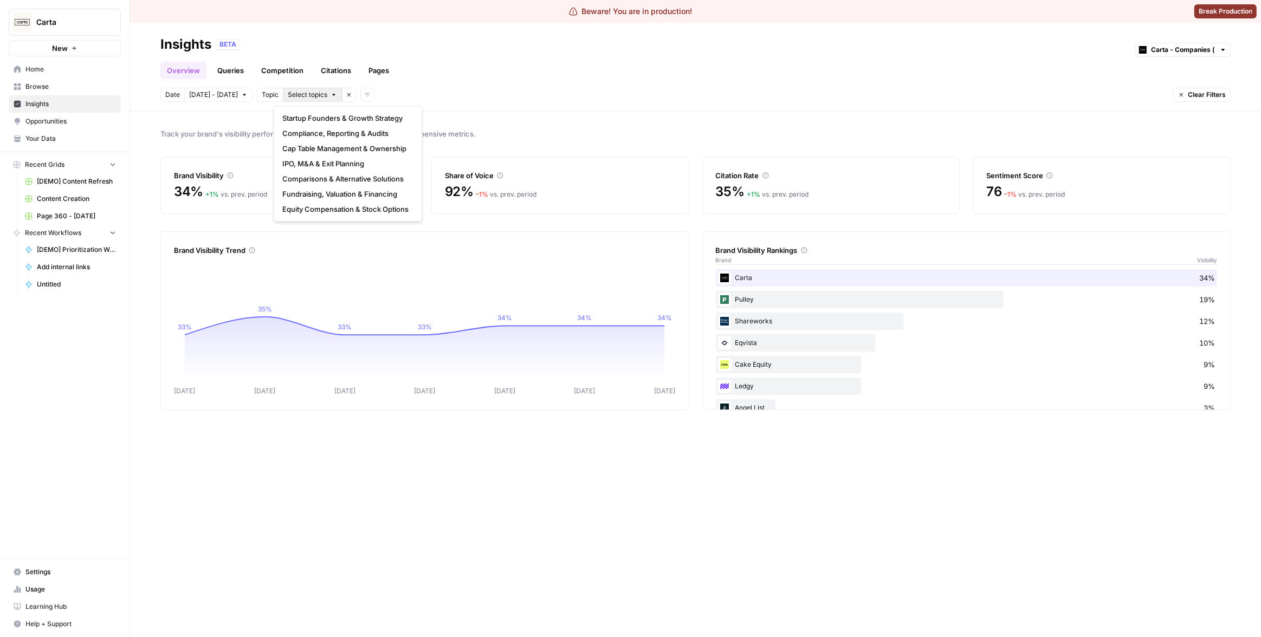
click at [306, 90] on span "Select topics" at bounding box center [308, 95] width 40 height 10
click at [308, 125] on button "Startup Founders & Growth Strategy" at bounding box center [347, 118] width 139 height 15
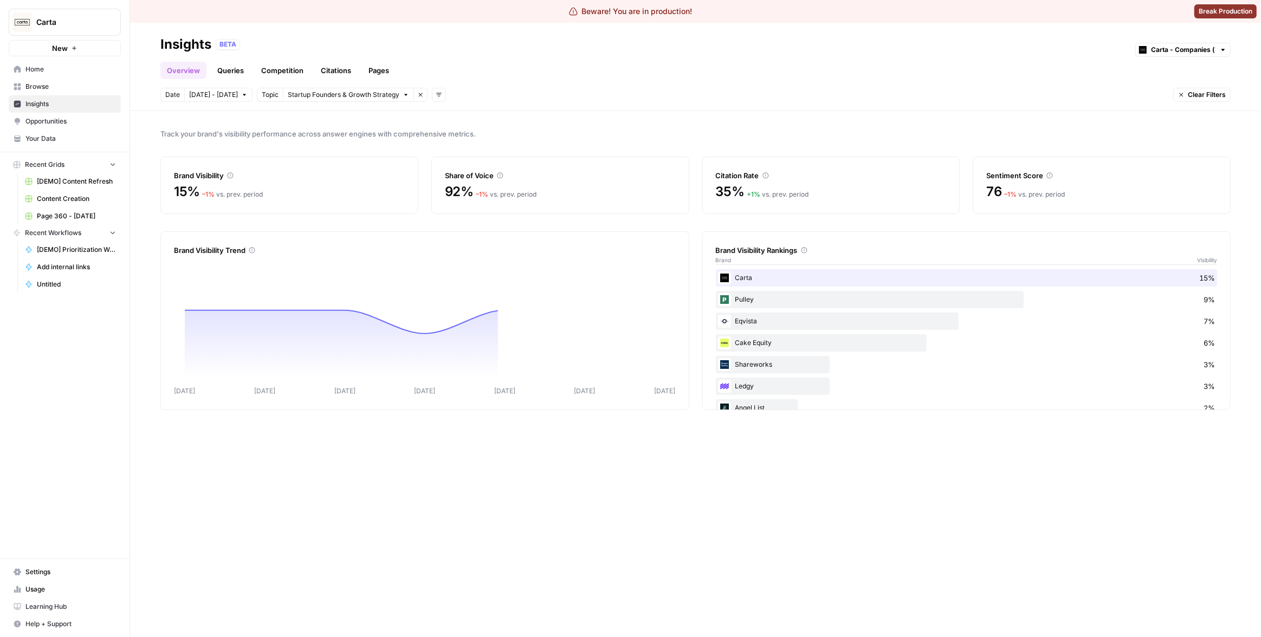
click at [236, 68] on link "Queries" at bounding box center [231, 70] width 40 height 17
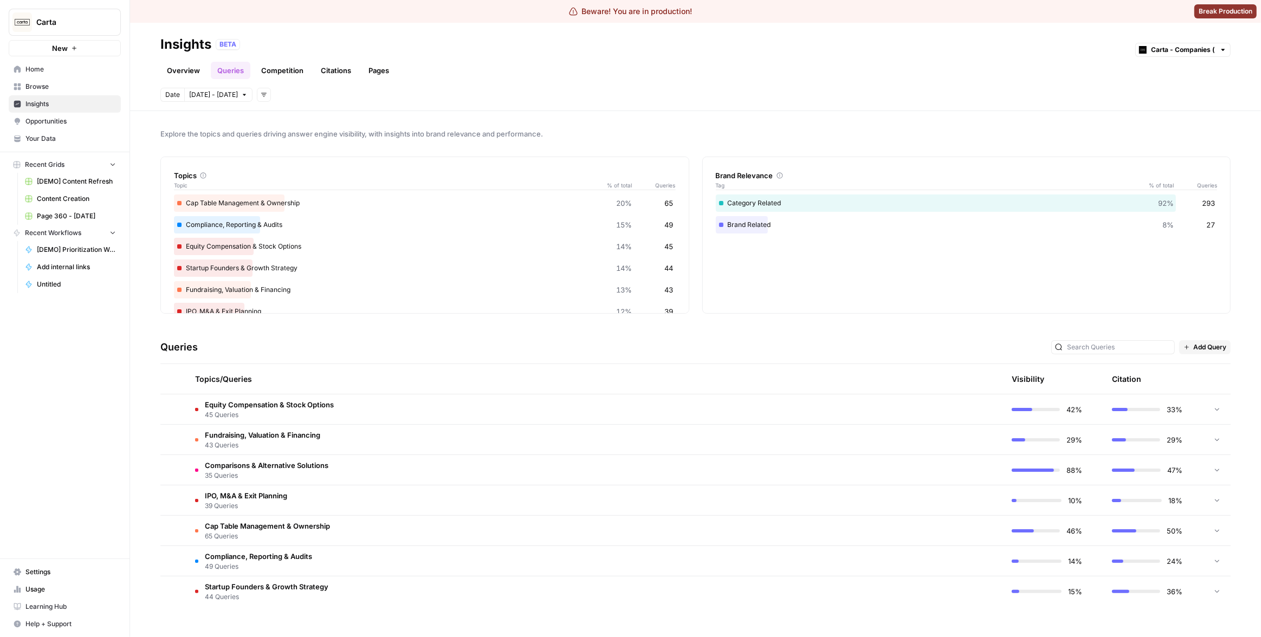
click at [286, 390] on div "Topics/Queries" at bounding box center [543, 379] width 696 height 30
click at [287, 403] on span "Equity Compensation & Stock Options" at bounding box center [269, 404] width 129 height 11
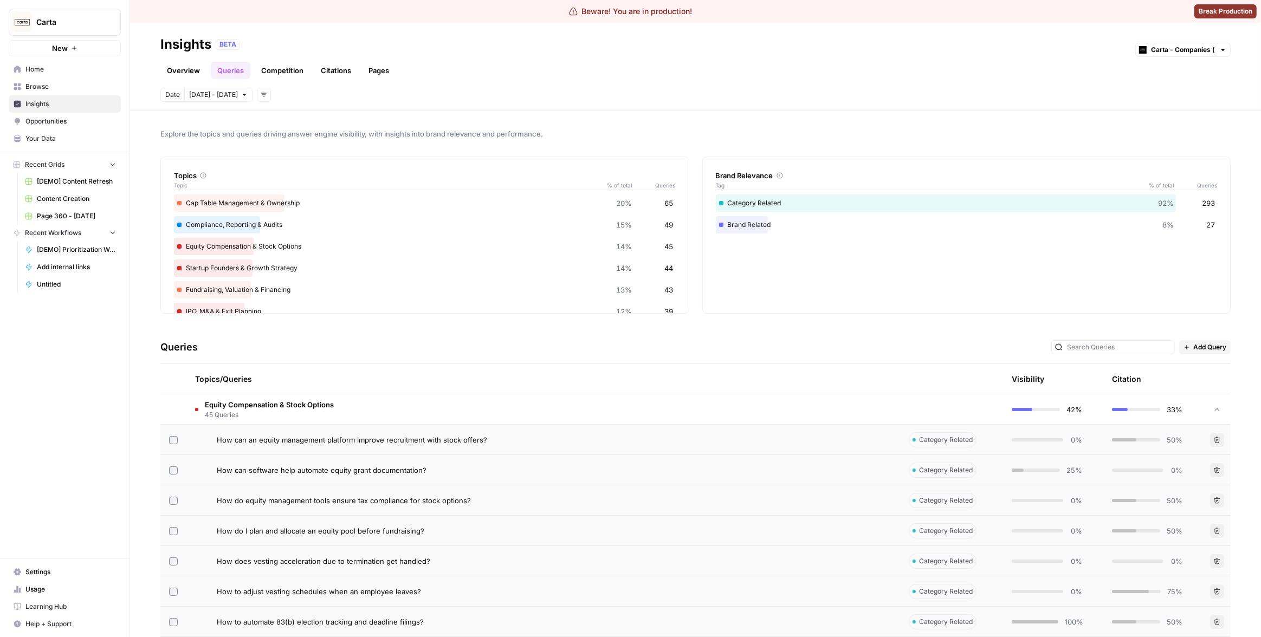
click at [289, 412] on span "45 Queries" at bounding box center [269, 415] width 129 height 10
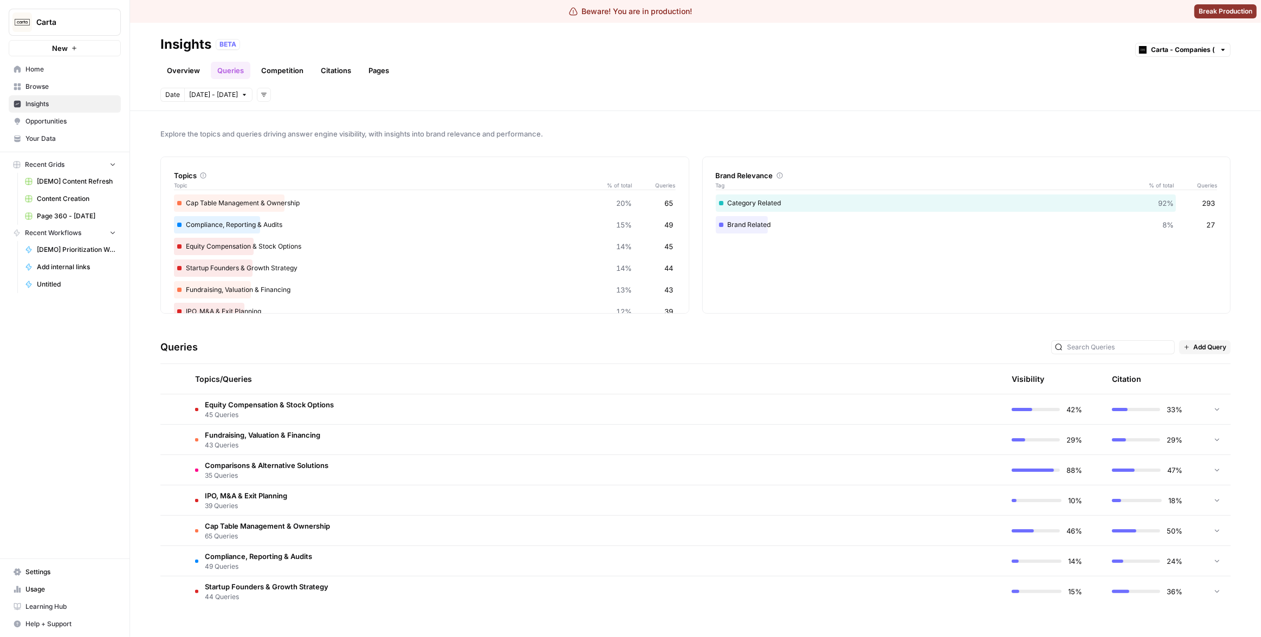
click at [268, 412] on span "45 Queries" at bounding box center [269, 415] width 129 height 10
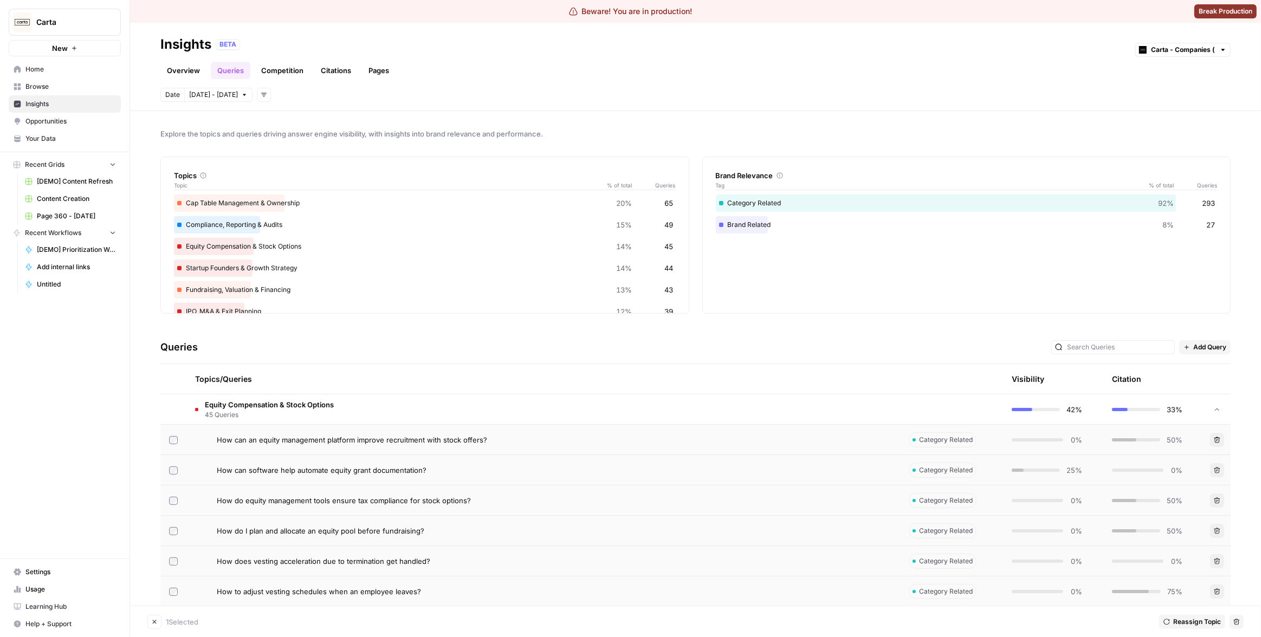
click at [313, 410] on span "45 Queries" at bounding box center [269, 415] width 129 height 10
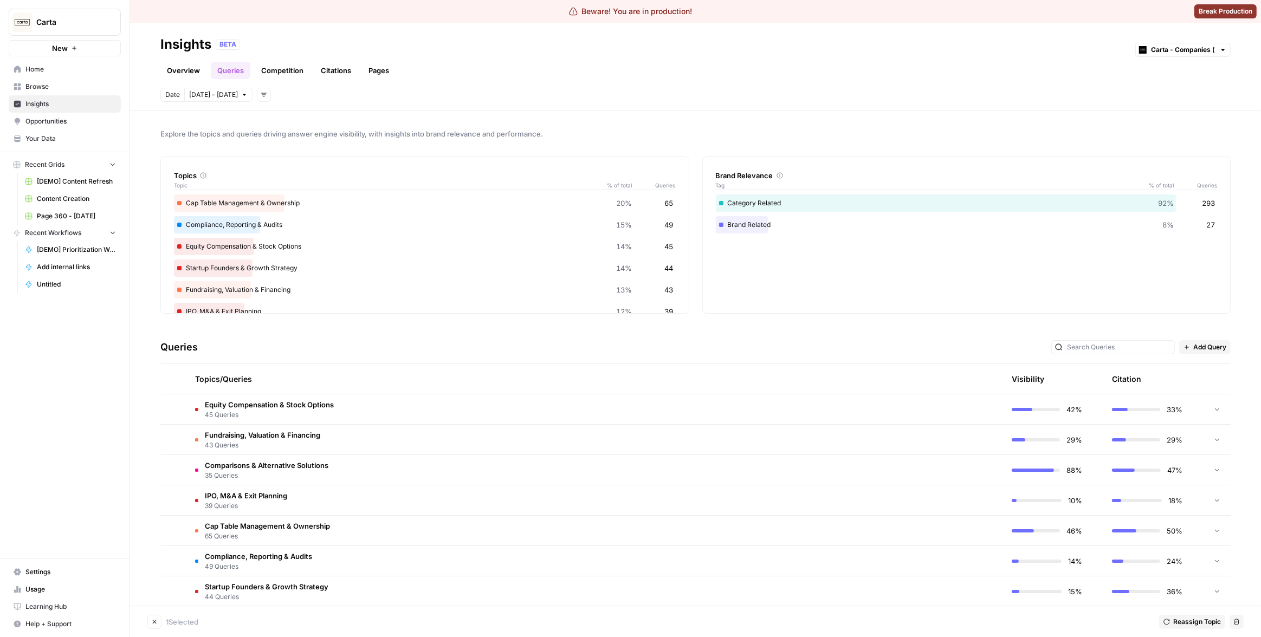
click at [313, 410] on span "45 Queries" at bounding box center [269, 415] width 129 height 10
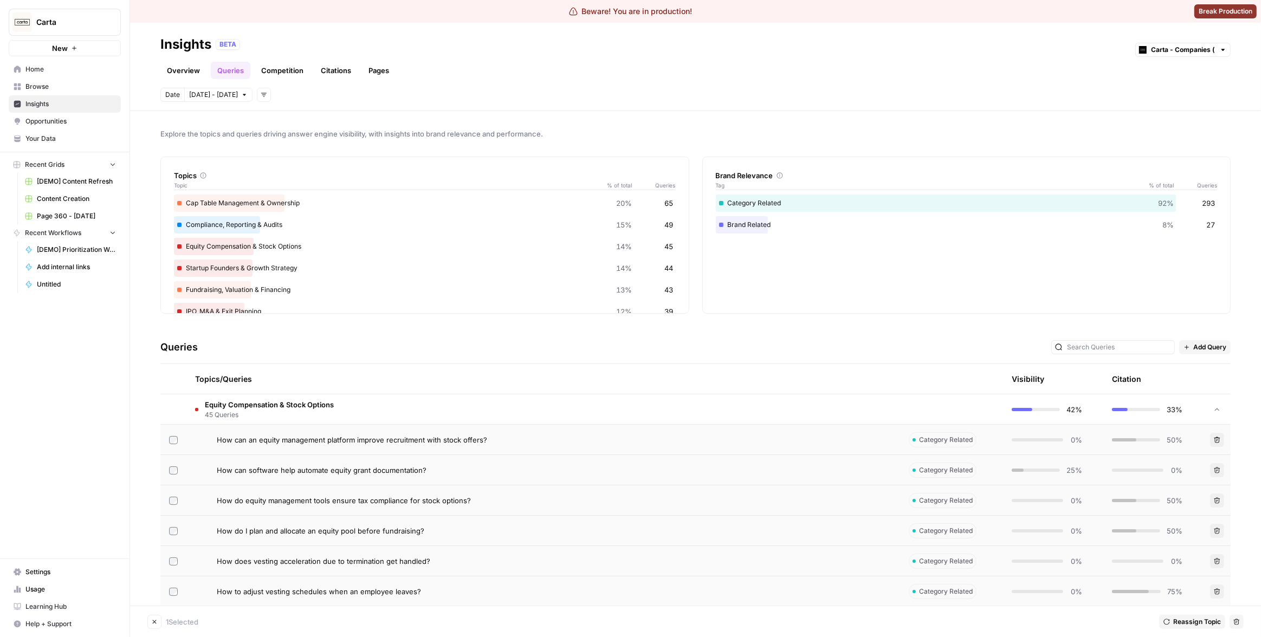
click at [309, 410] on span "45 Queries" at bounding box center [269, 415] width 129 height 10
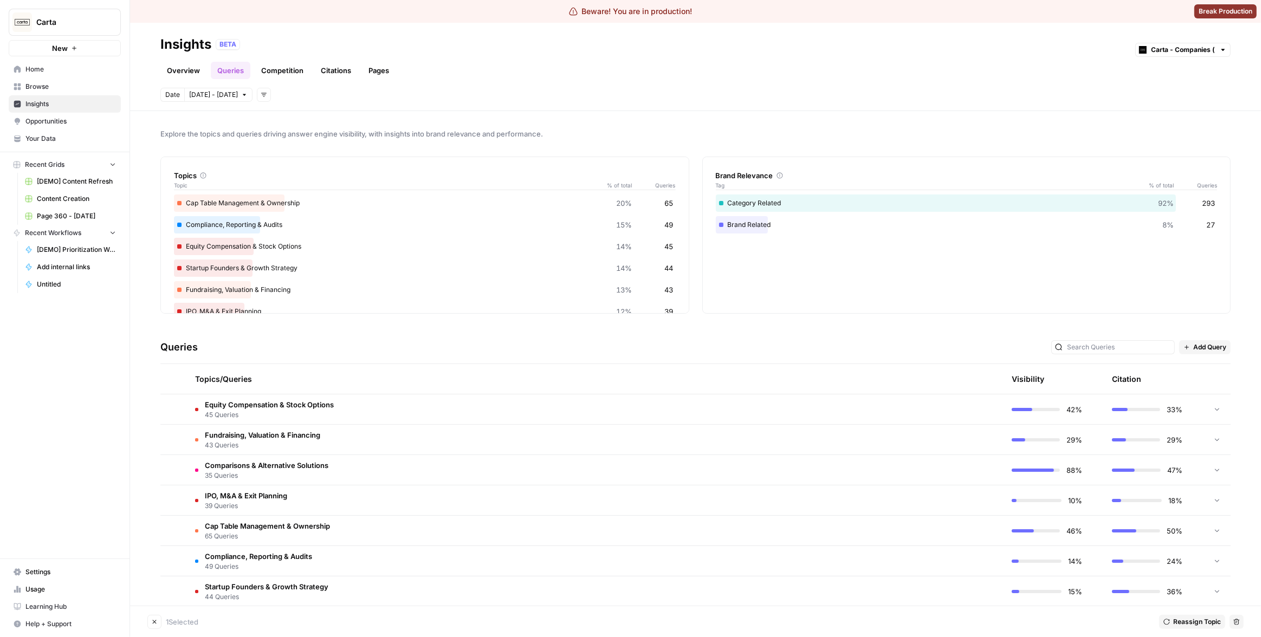
click at [281, 492] on span "IPO, M&A & Exit Planning" at bounding box center [246, 495] width 82 height 11
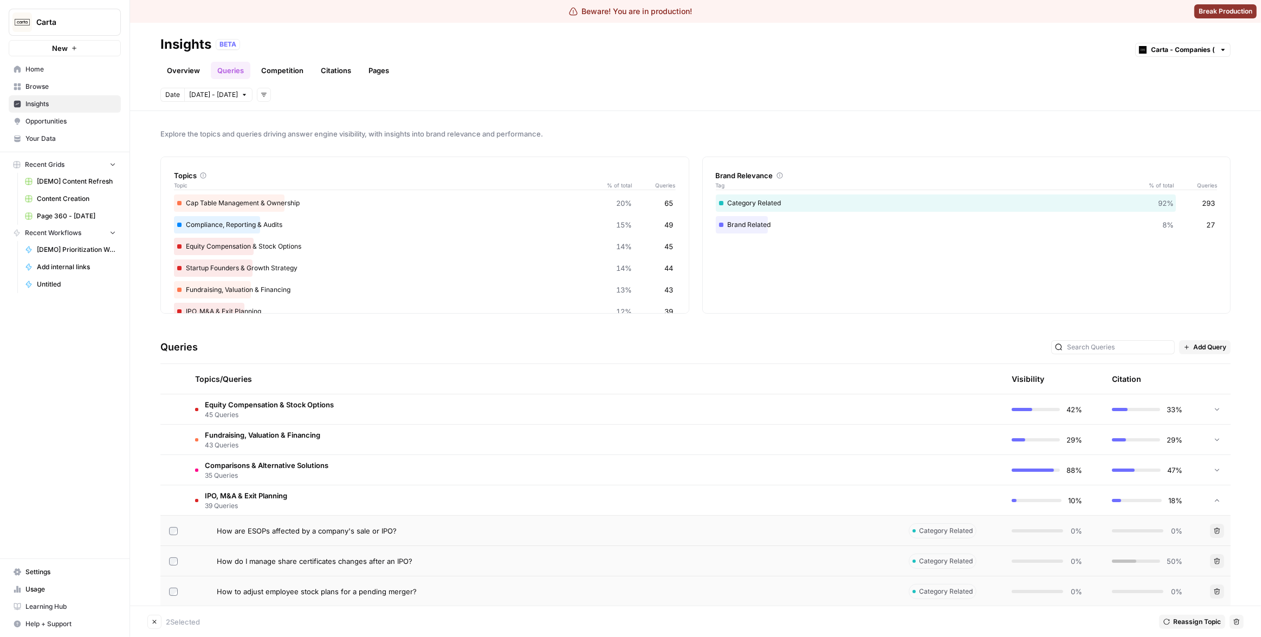
click at [272, 504] on span "39 Queries" at bounding box center [246, 506] width 82 height 10
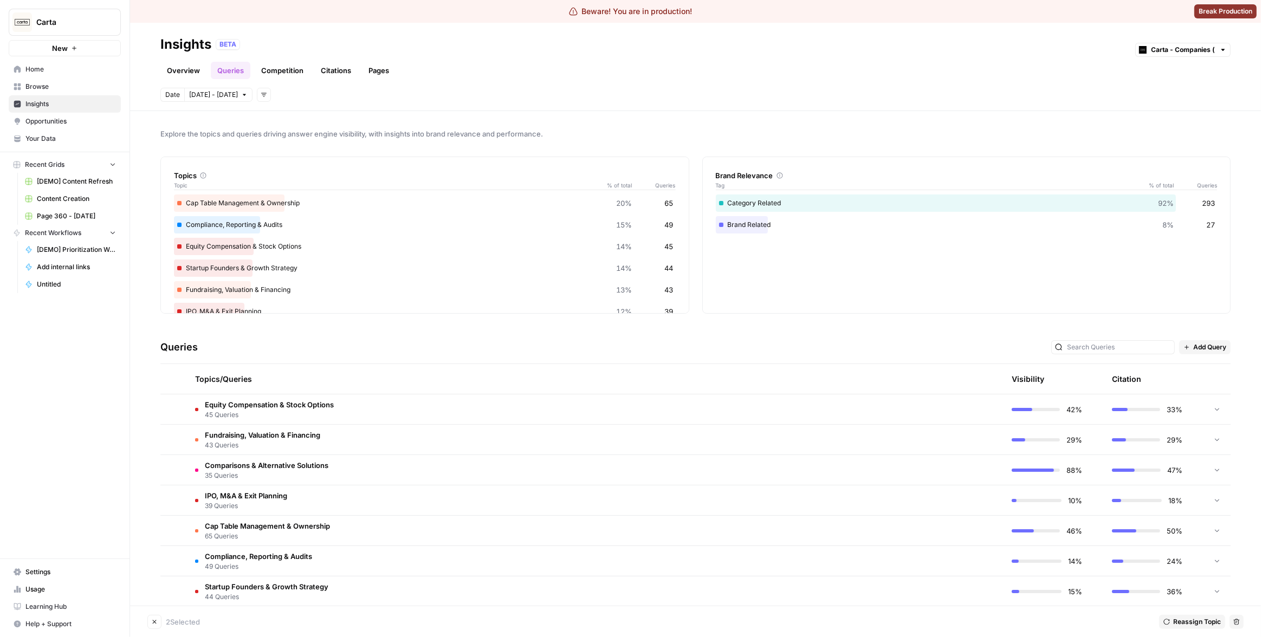
scroll to position [18, 0]
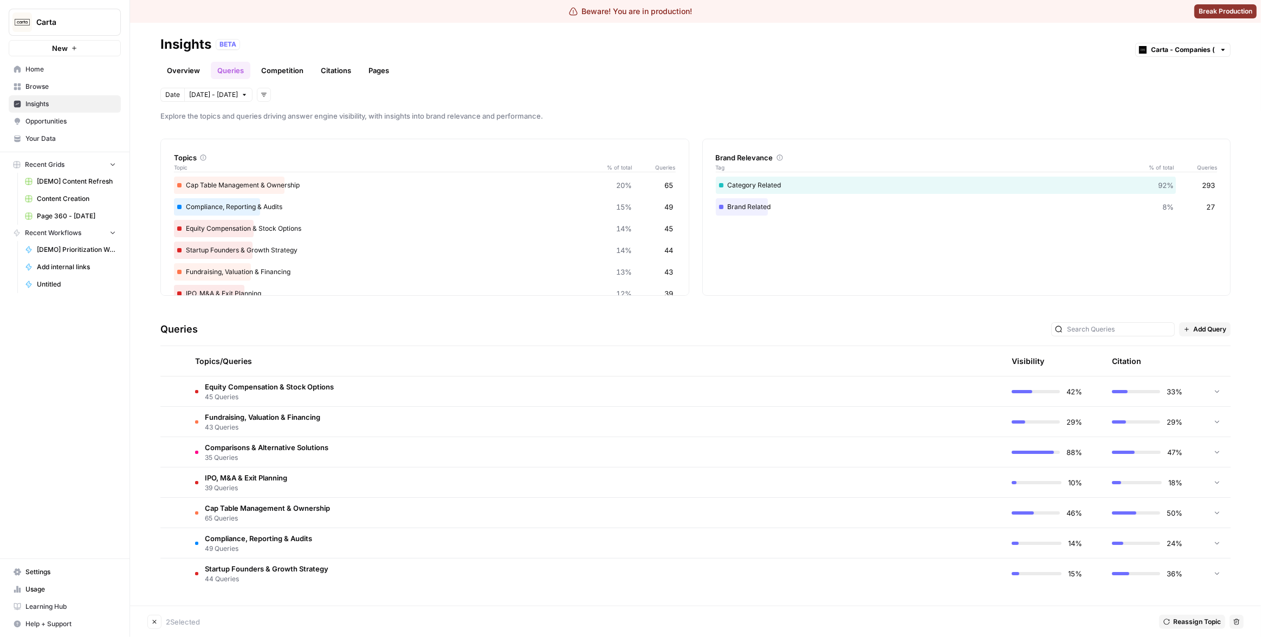
click at [1152, 336] on div "Queries Add Query" at bounding box center [695, 329] width 1070 height 33
click at [1148, 329] on input "text" at bounding box center [1119, 329] width 104 height 11
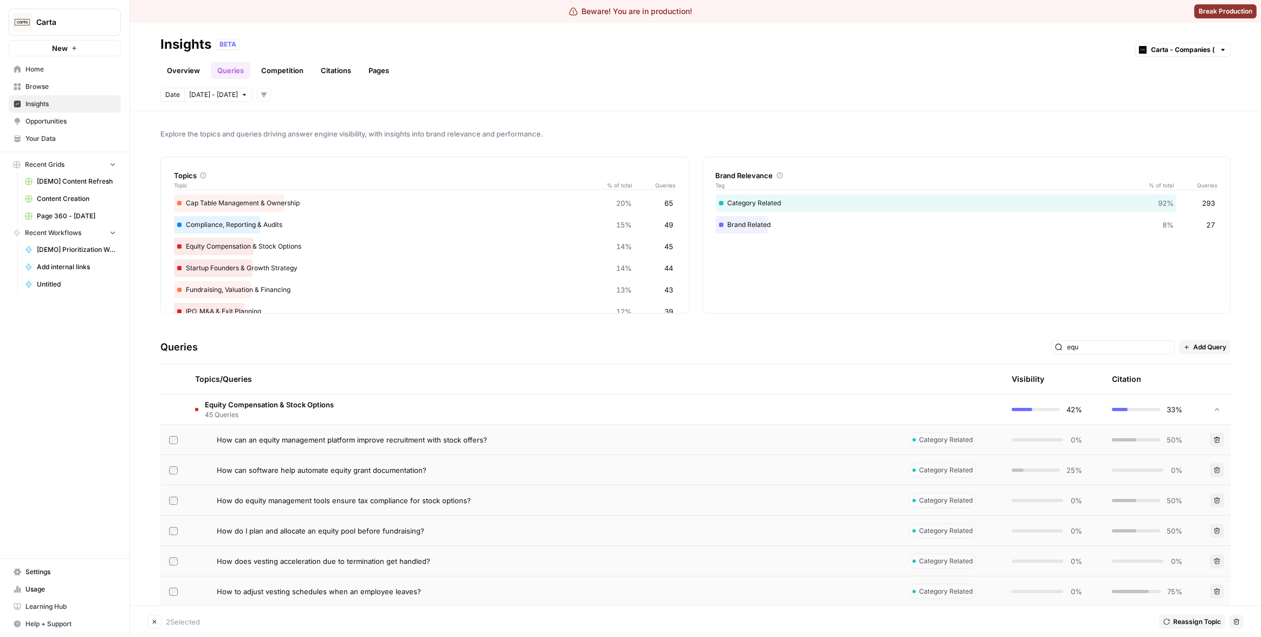
click at [415, 426] on td "How can an equity management platform improve recruitment with stock offers?" at bounding box center [543, 440] width 714 height 30
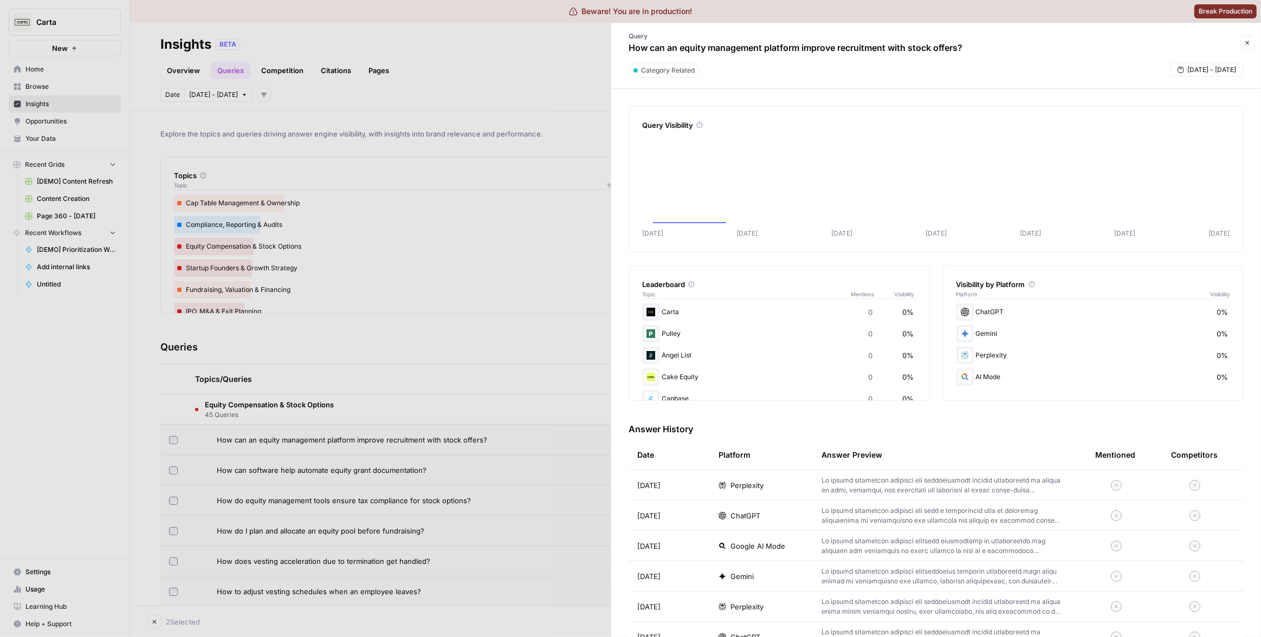
click at [427, 379] on div at bounding box center [630, 318] width 1261 height 637
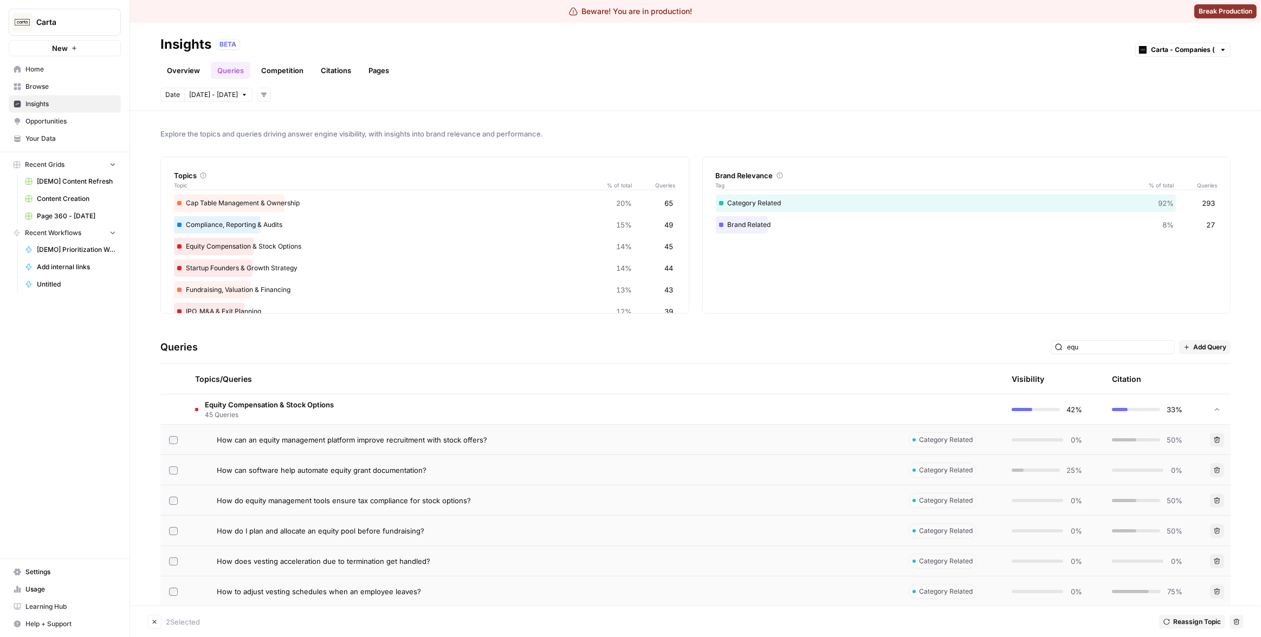
click at [410, 399] on td "Equity Compensation & Stock Options 45 Queries" at bounding box center [543, 409] width 714 height 30
click at [1106, 350] on input "equ" at bounding box center [1119, 347] width 104 height 11
type input "e"
click at [977, 341] on div "Queries Add Query" at bounding box center [695, 347] width 1070 height 33
click at [837, 399] on td "Equity Compensation & Stock Options 45 Queries" at bounding box center [543, 409] width 714 height 30
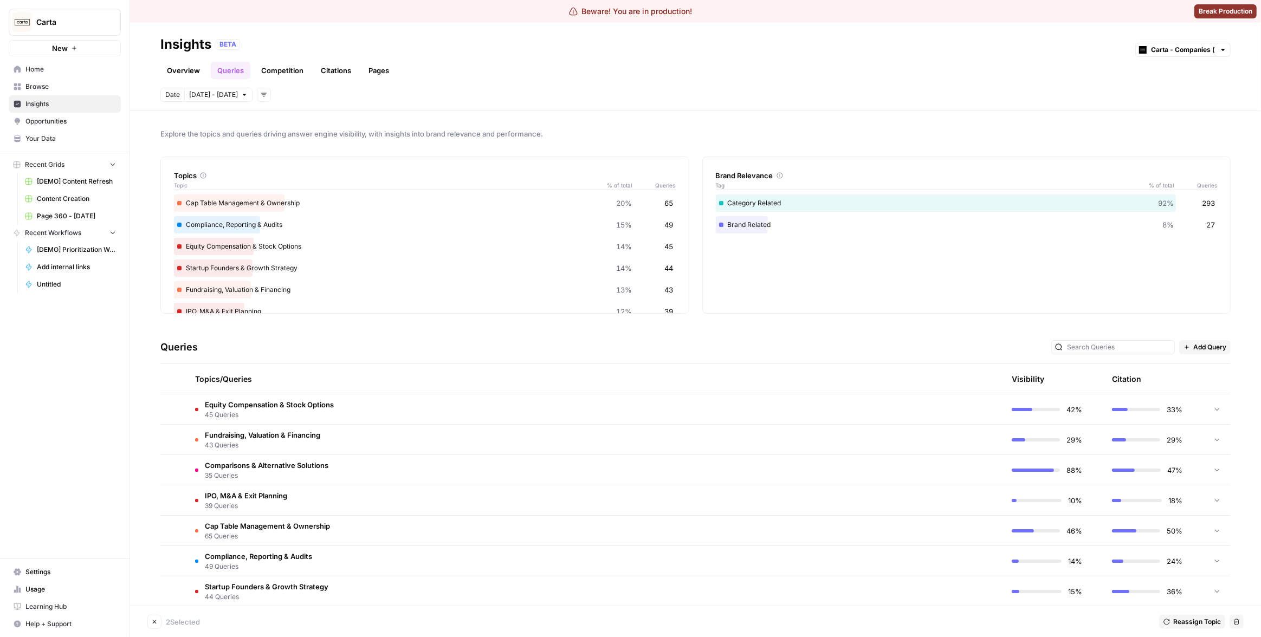
click at [719, 408] on td "Equity Compensation & Stock Options 45 Queries" at bounding box center [543, 409] width 714 height 30
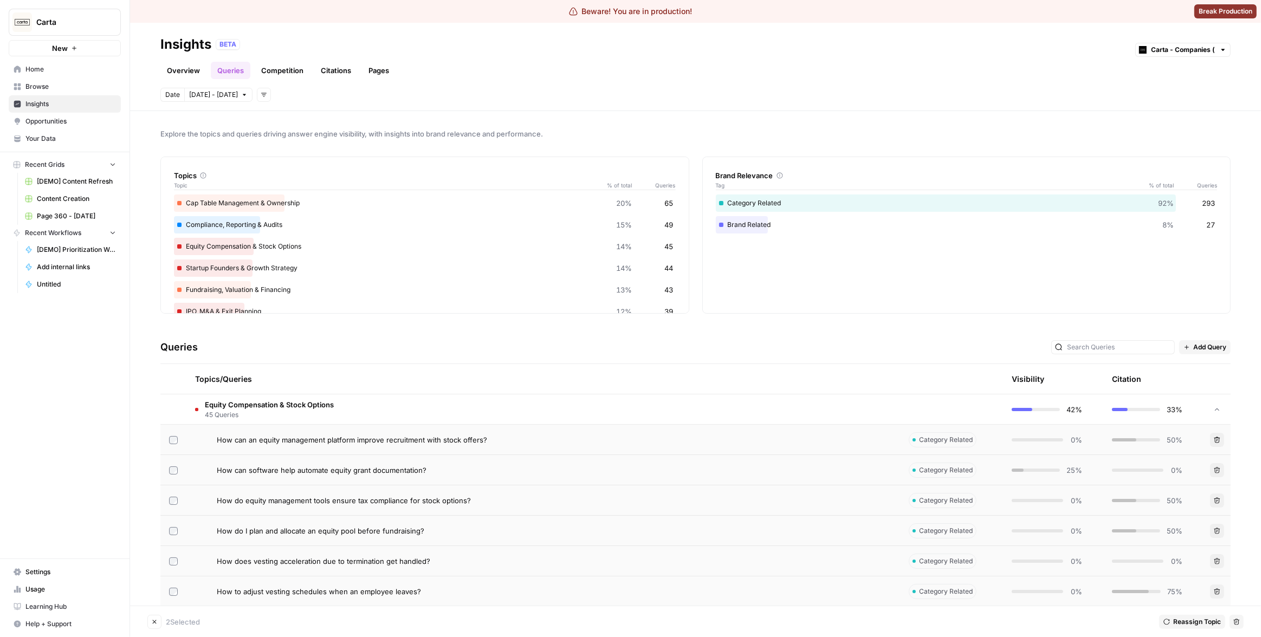
click at [719, 408] on td "Equity Compensation & Stock Options 45 Queries" at bounding box center [543, 409] width 714 height 30
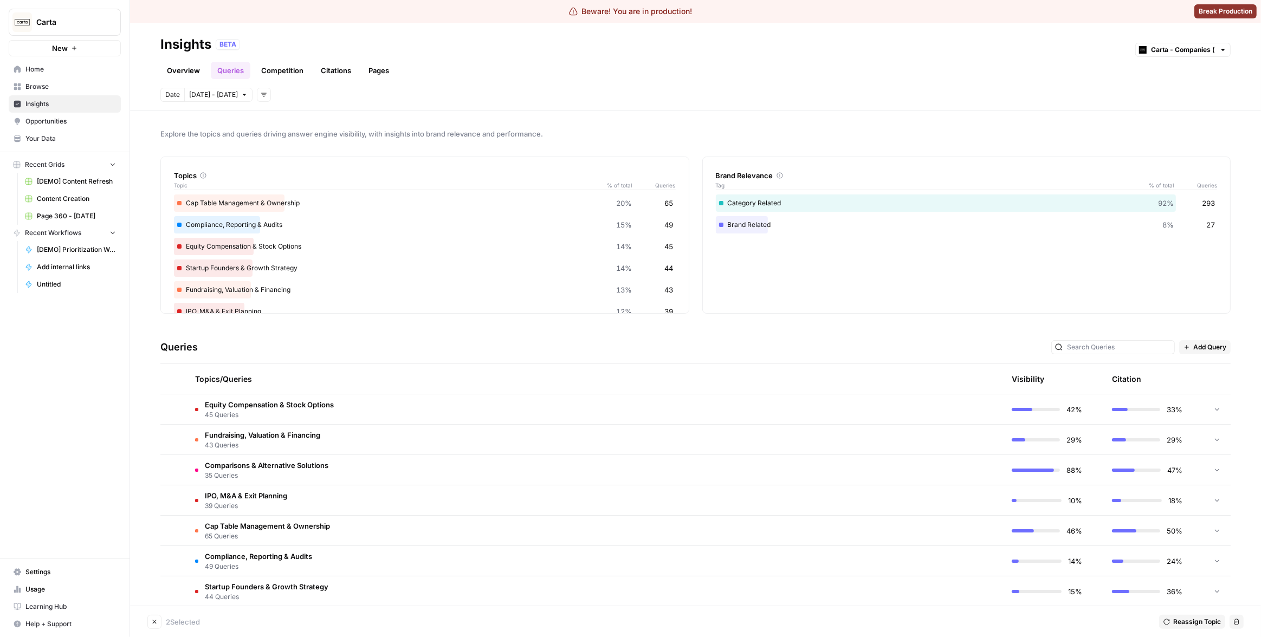
scroll to position [18, 0]
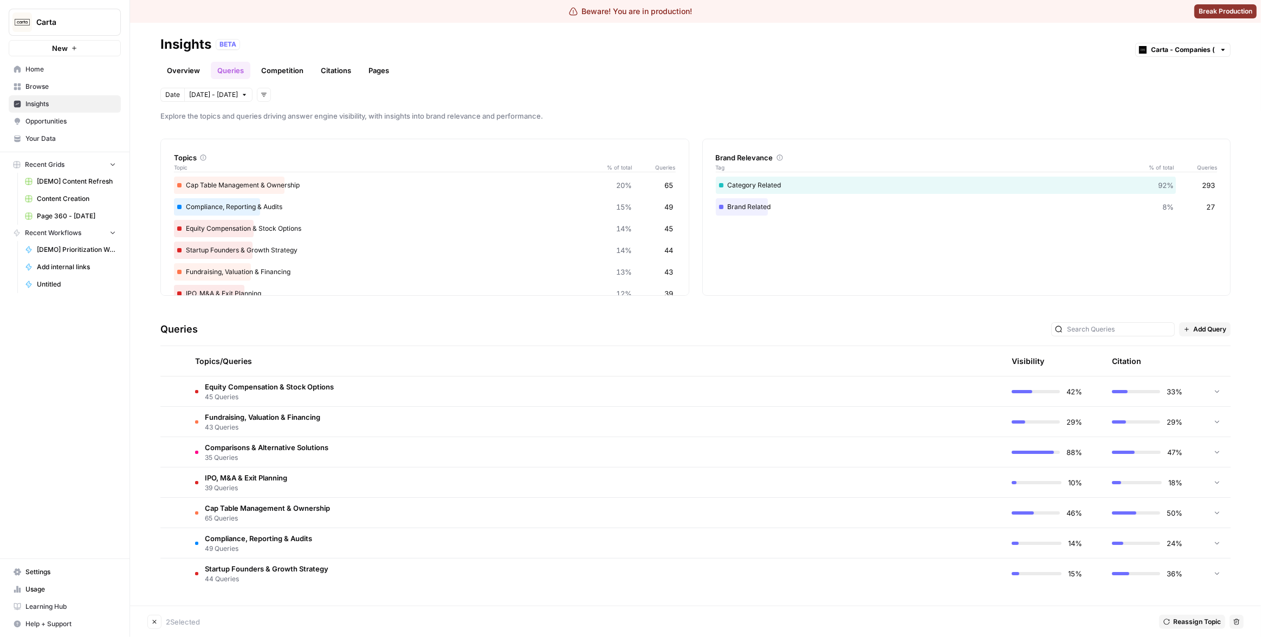
click at [638, 511] on td "Cap Table Management & Ownership 65 Queries" at bounding box center [543, 513] width 714 height 30
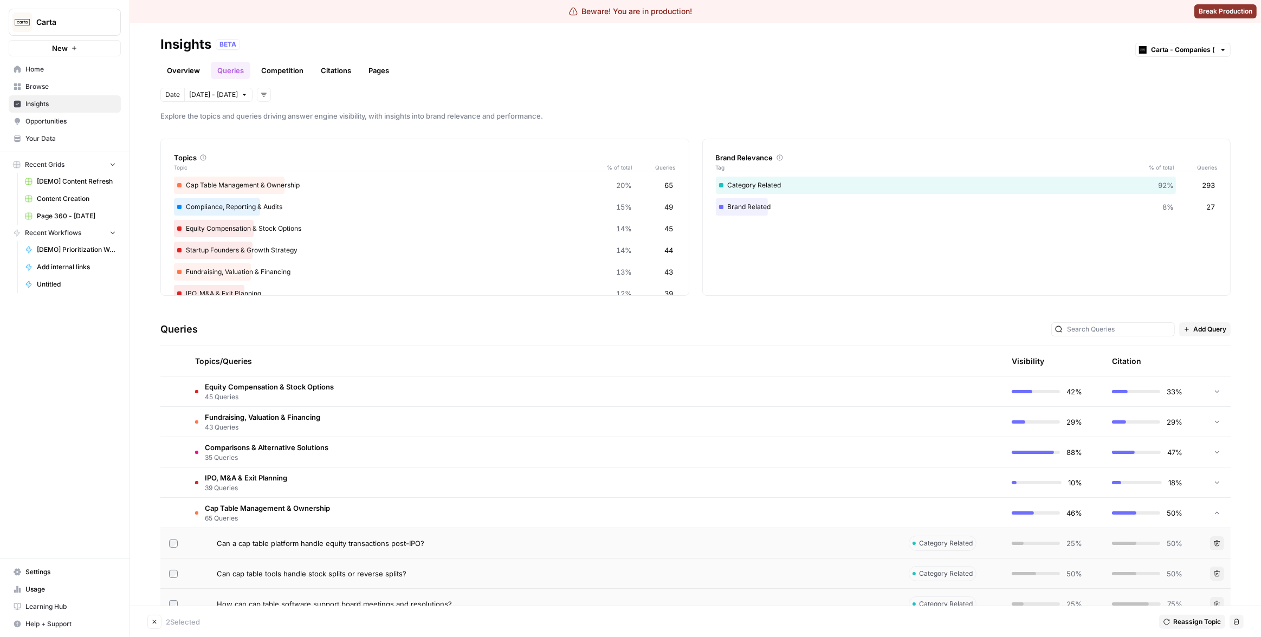
click at [638, 511] on td "Cap Table Management & Ownership 65 Queries" at bounding box center [543, 513] width 714 height 30
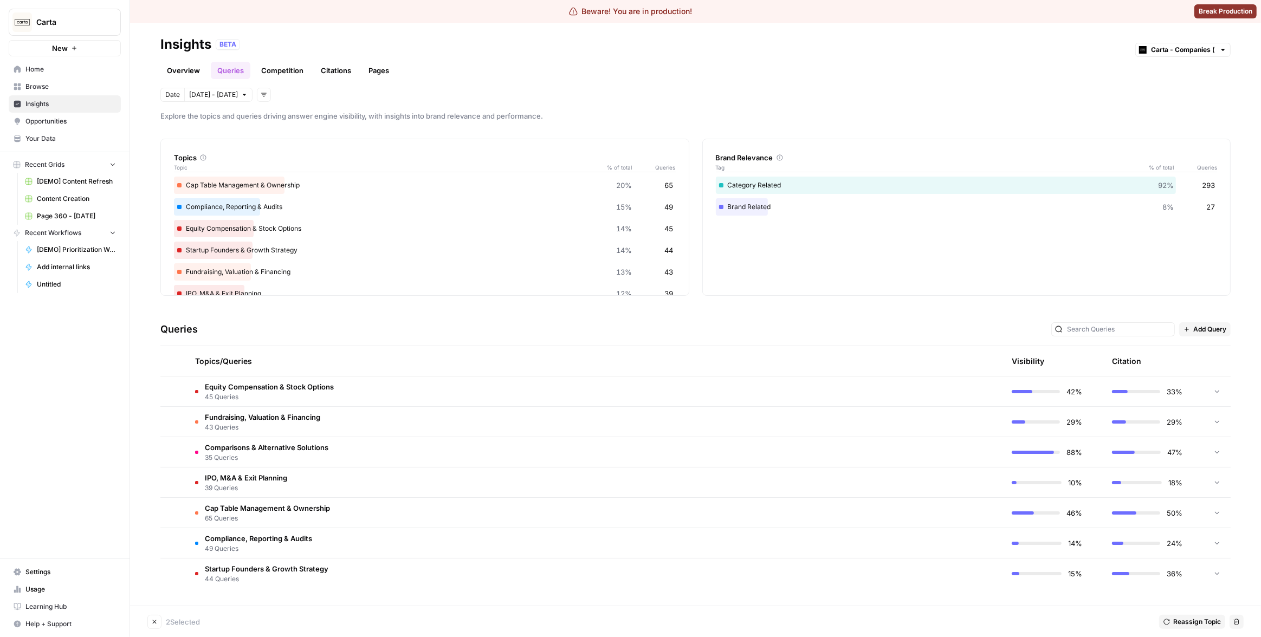
click at [1123, 320] on div "Queries Add Query" at bounding box center [695, 329] width 1070 height 33
click at [1122, 322] on div at bounding box center [1113, 329] width 124 height 14
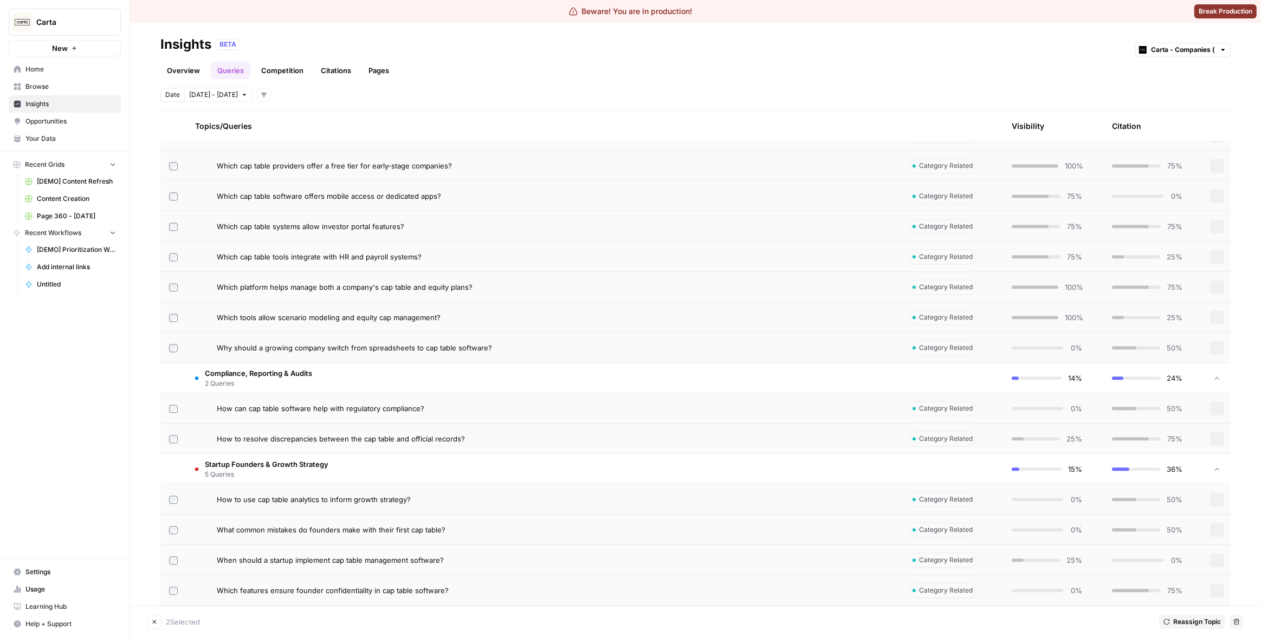
scroll to position [2839, 0]
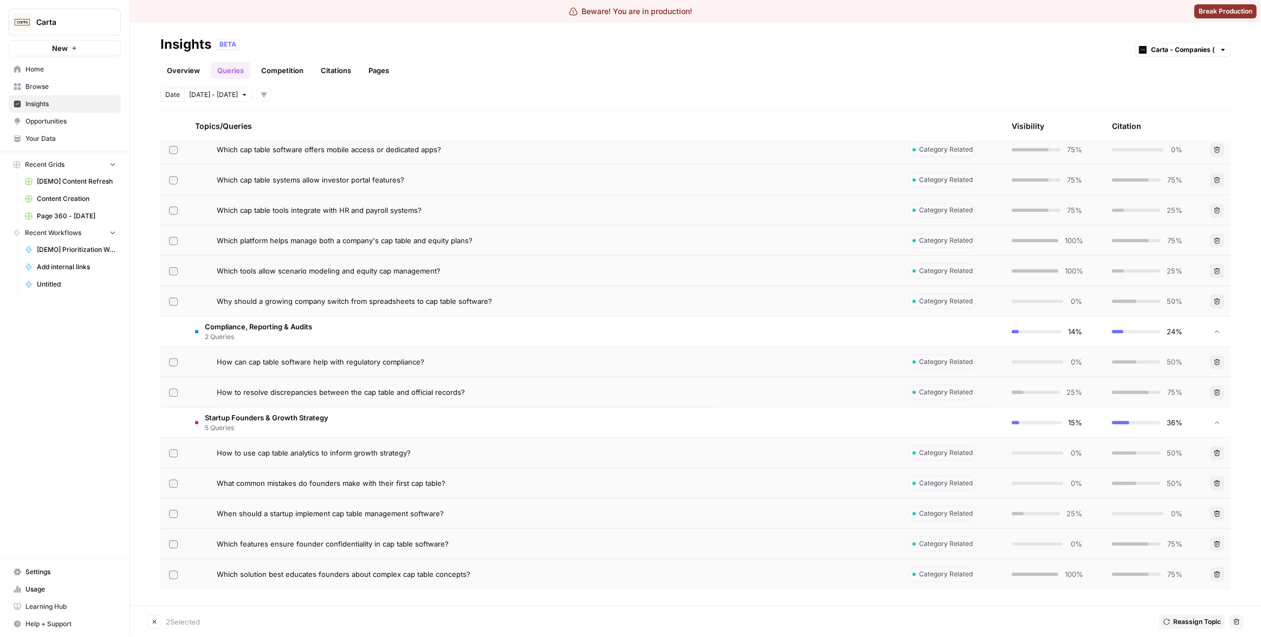
click at [402, 423] on td "Startup Founders & Growth Strategy 5 Queries" at bounding box center [543, 422] width 714 height 30
click at [349, 422] on td "Startup Founders & Growth Strategy 5 Queries" at bounding box center [543, 422] width 714 height 30
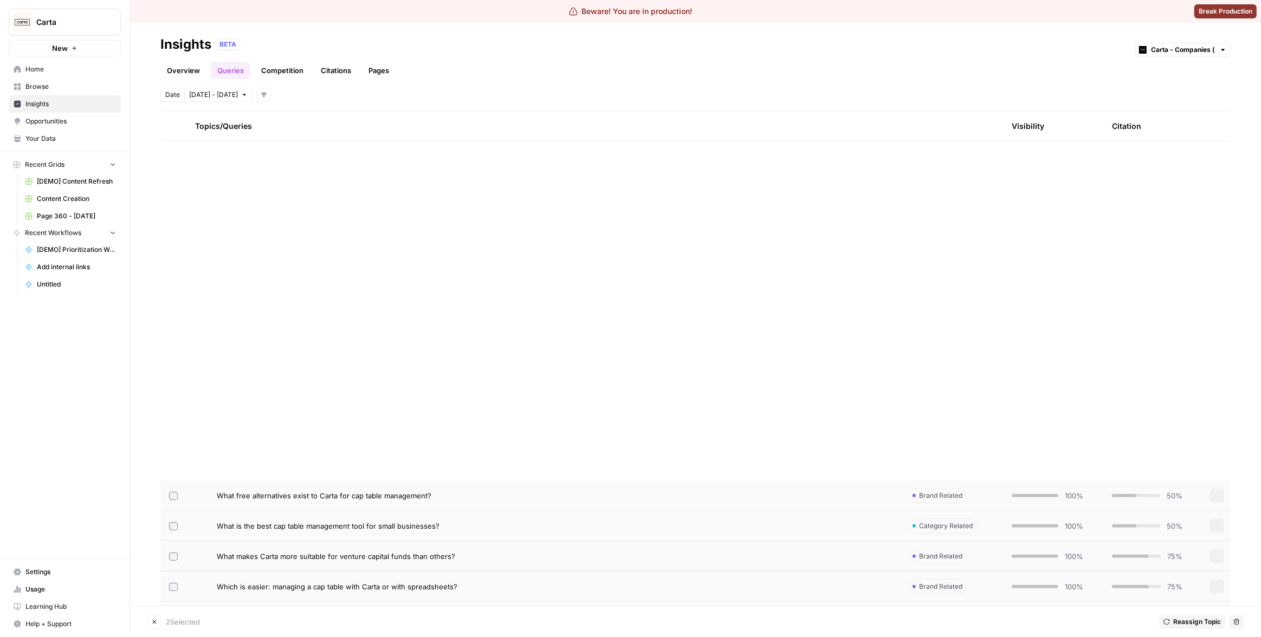
scroll to position [0, 0]
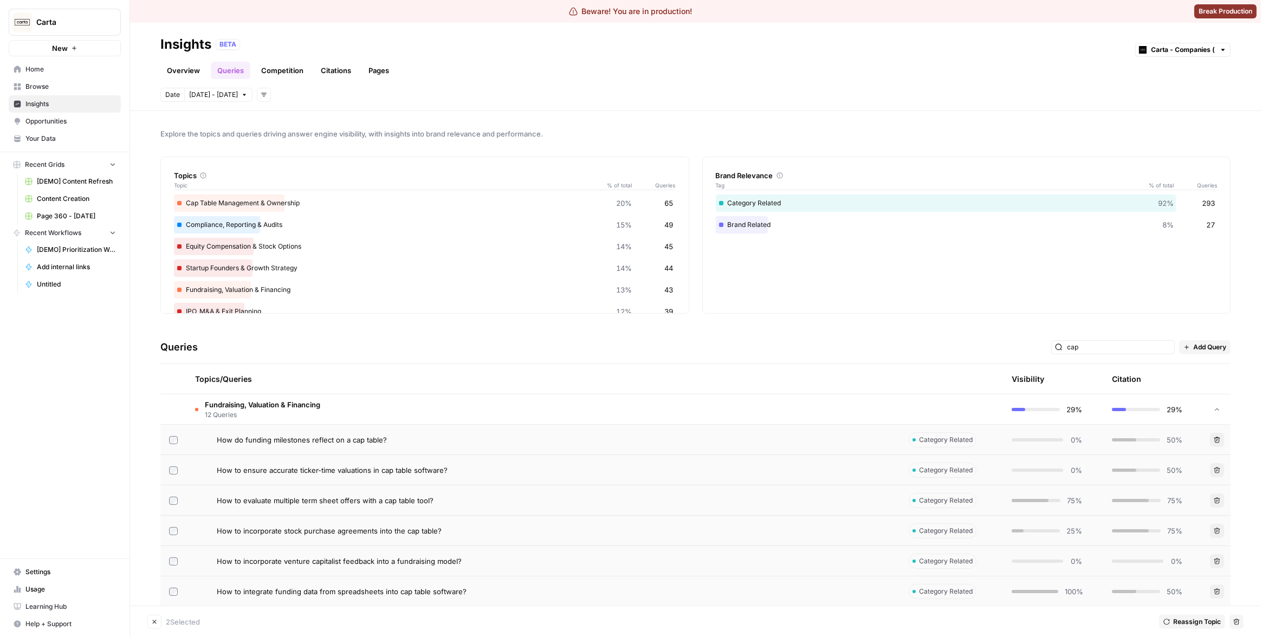
click at [1125, 341] on div "cap" at bounding box center [1113, 347] width 124 height 14
click at [1125, 342] on input "cap" at bounding box center [1119, 347] width 104 height 11
type input "c"
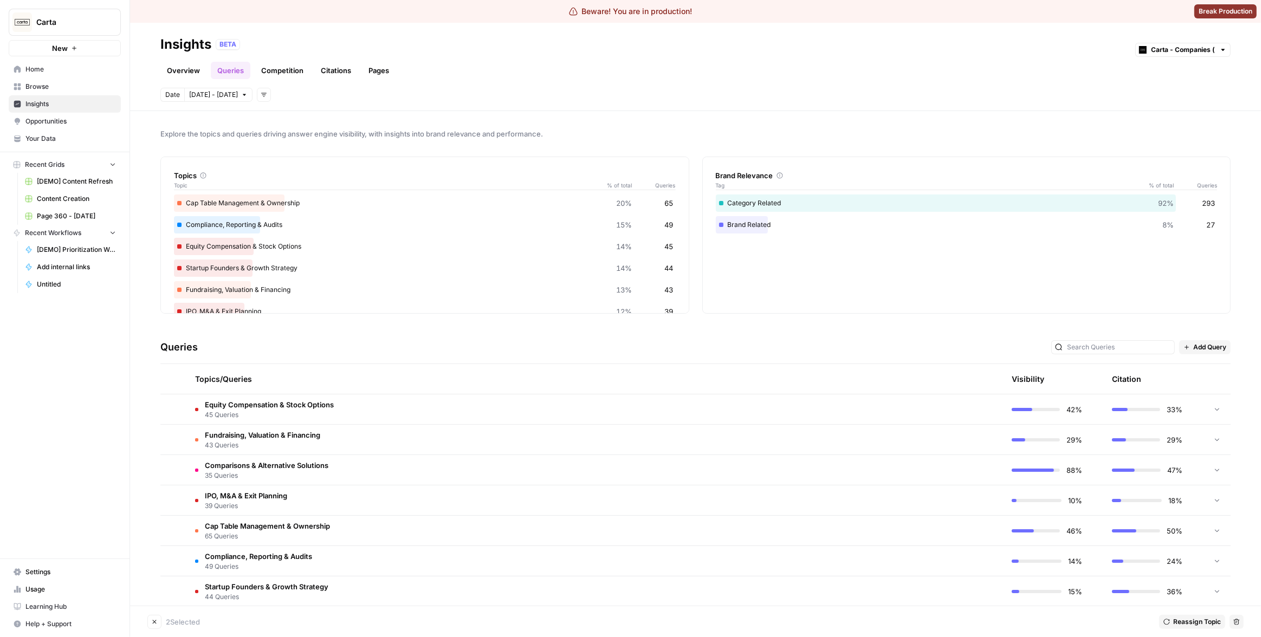
click at [884, 358] on div "Queries Add Query" at bounding box center [695, 347] width 1070 height 33
